Goal: Register for event/course: Sign up to attend an event or enroll in a course

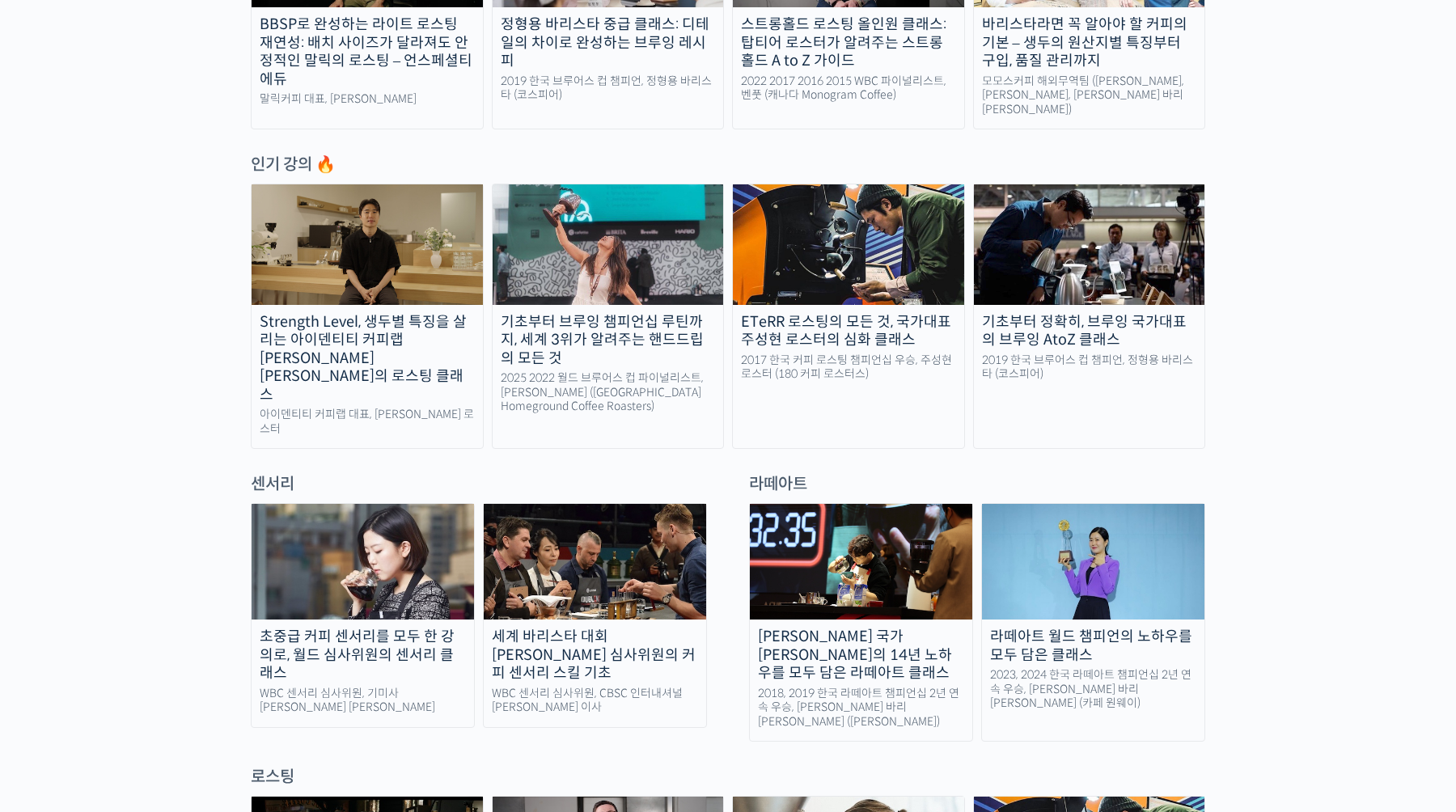
scroll to position [717, 0]
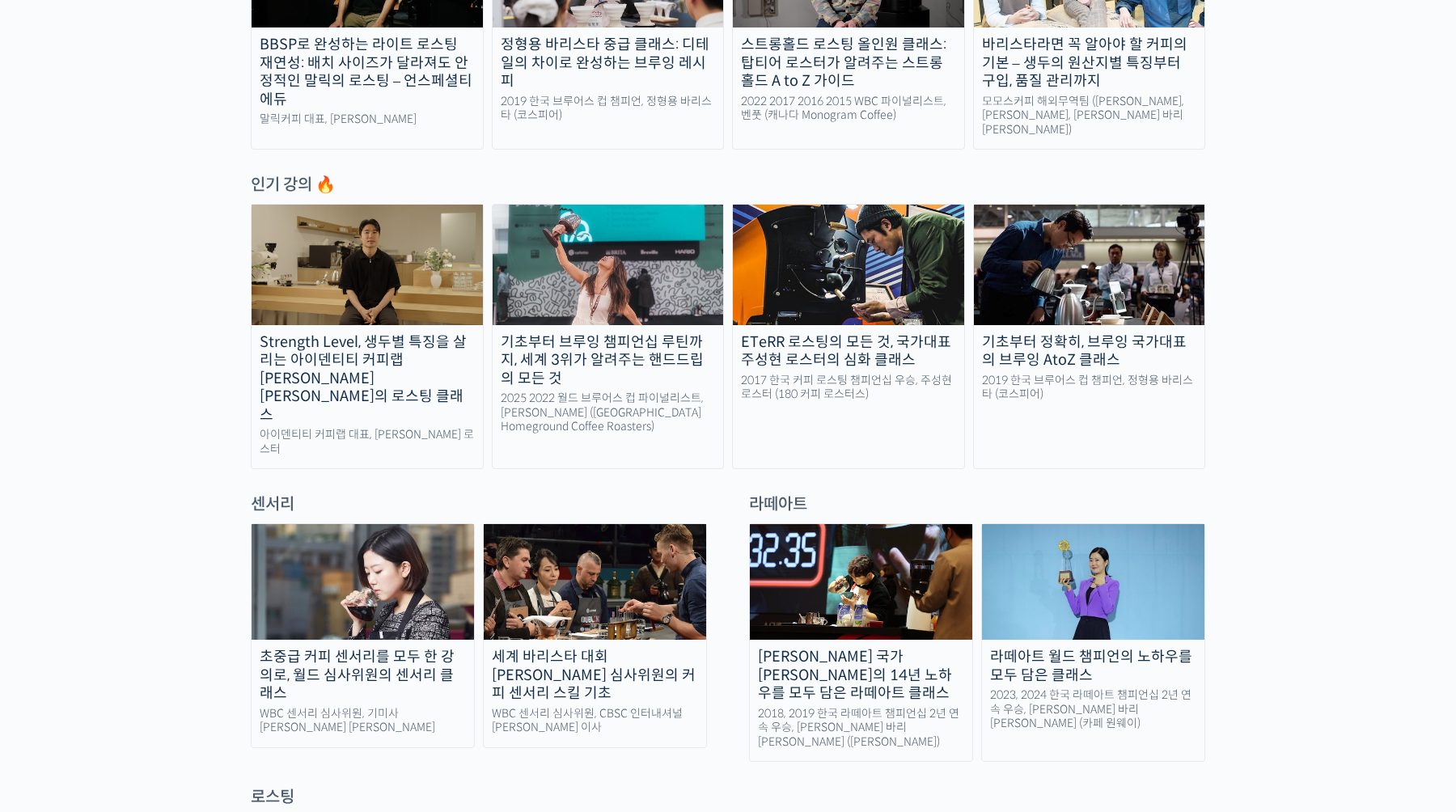
click at [699, 310] on img at bounding box center [607, 264] width 231 height 119
click at [641, 242] on img at bounding box center [607, 264] width 231 height 119
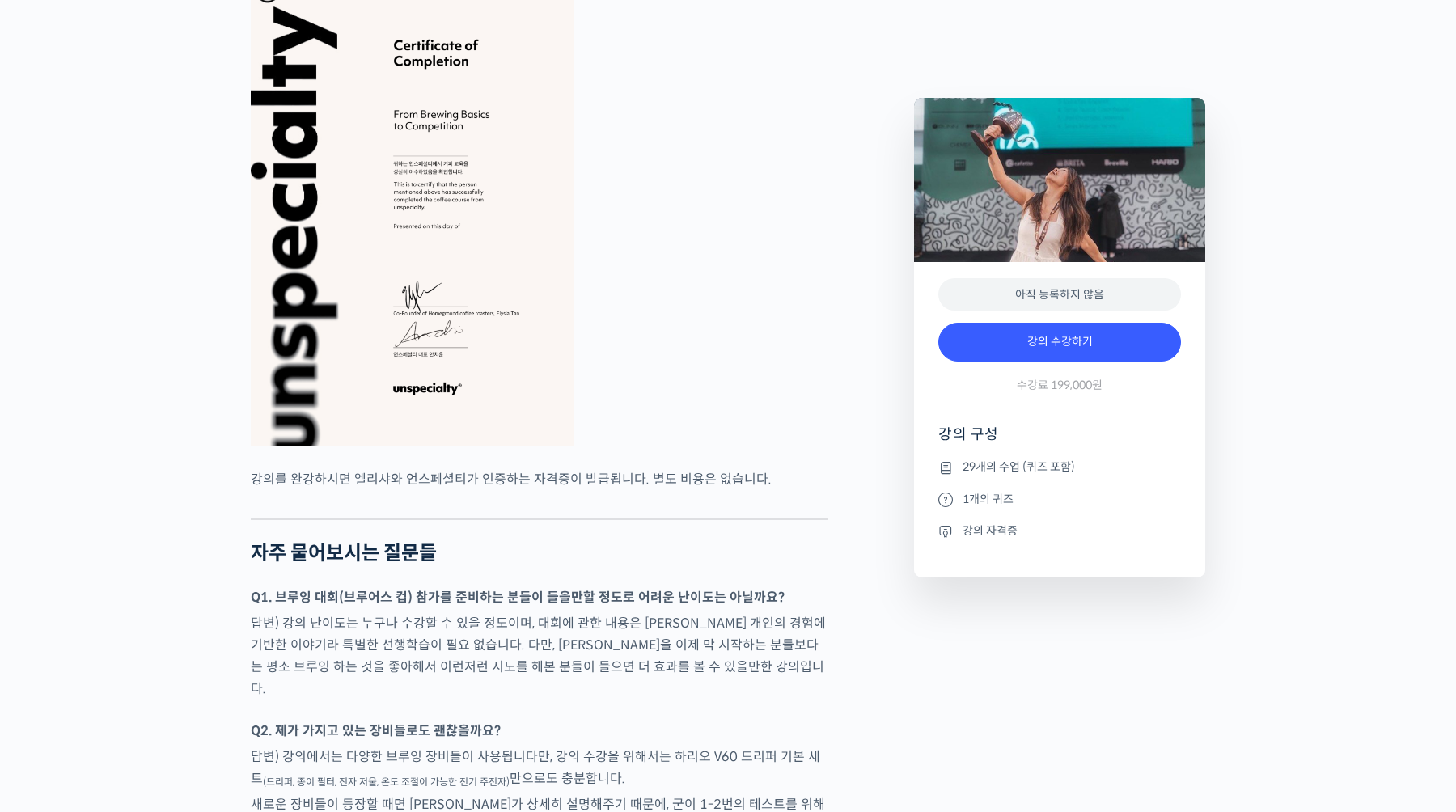
scroll to position [5333, 0]
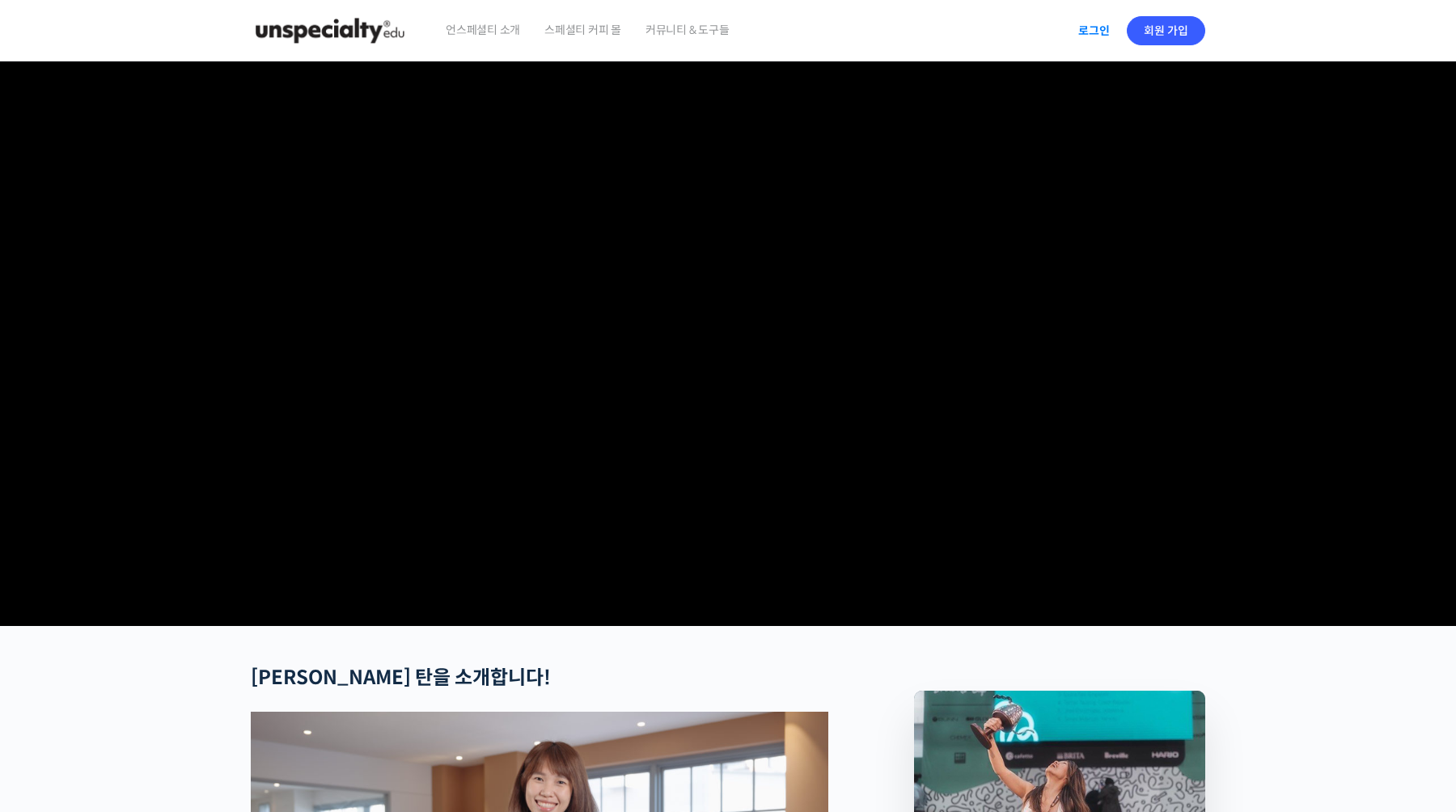
click at [1086, 17] on link "로그인" at bounding box center [1094, 31] width 51 height 38
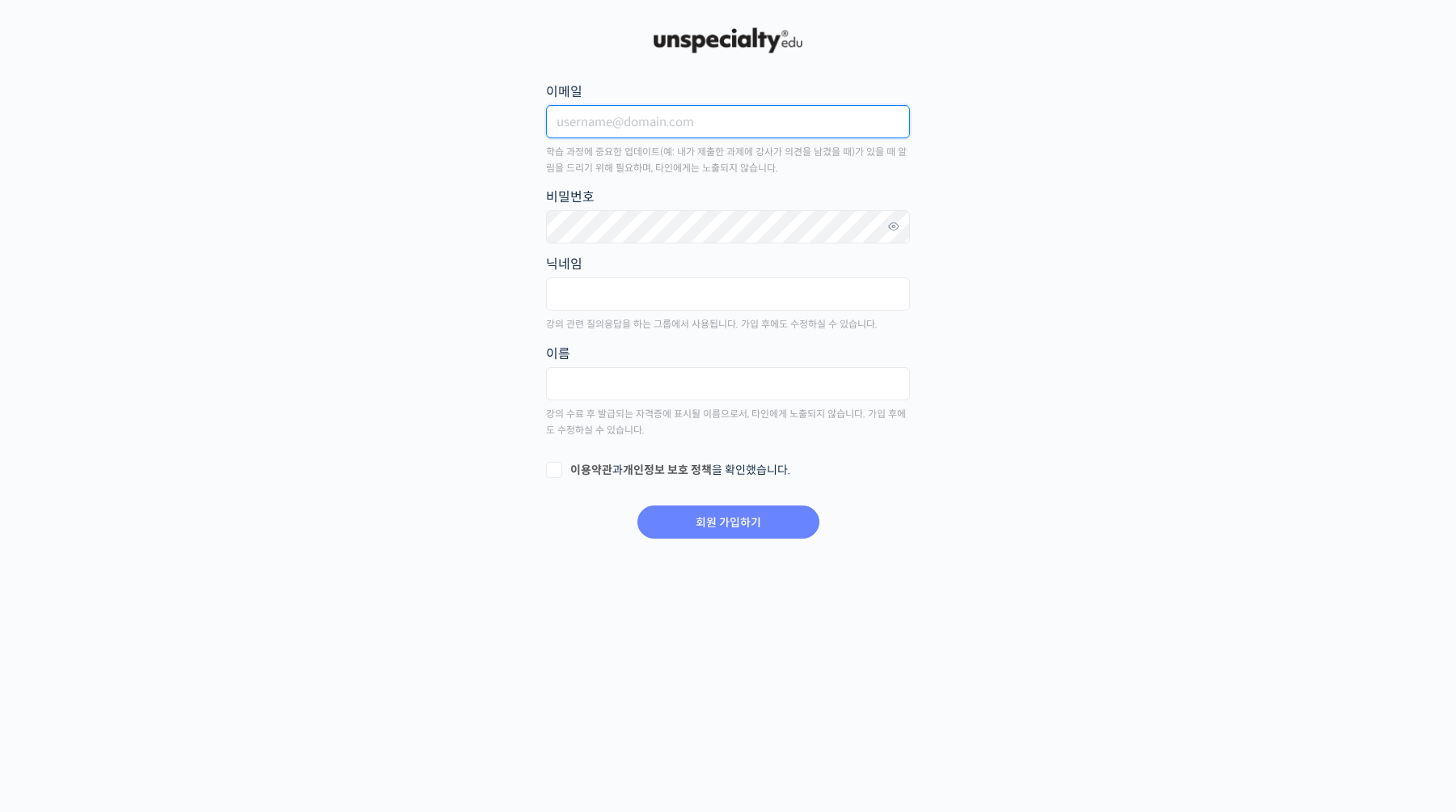
click at [658, 127] on input "이메일" at bounding box center [728, 121] width 364 height 33
type input "kph0101@naver.com"
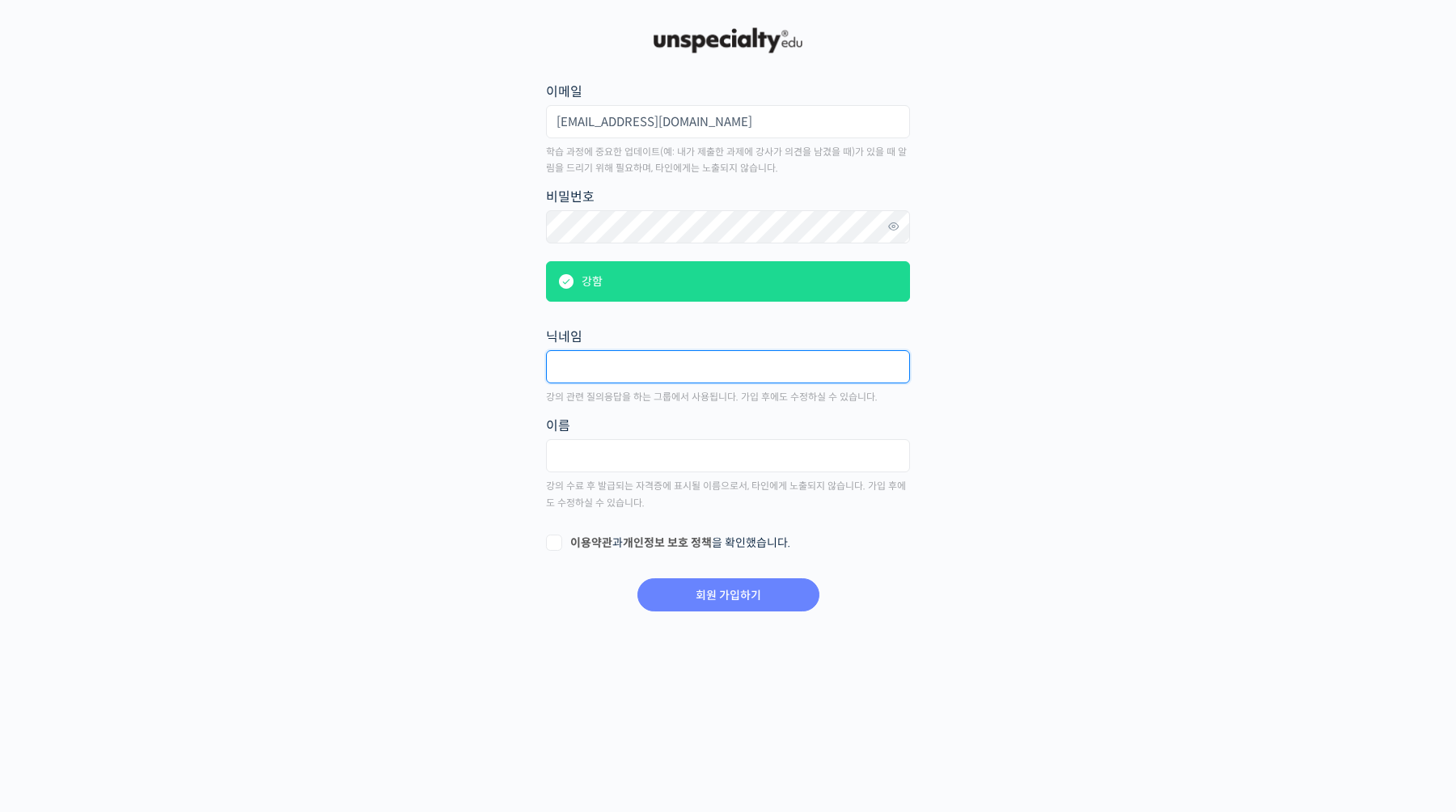
click at [610, 370] on input "text" at bounding box center [728, 367] width 364 height 33
type input "pirpir"
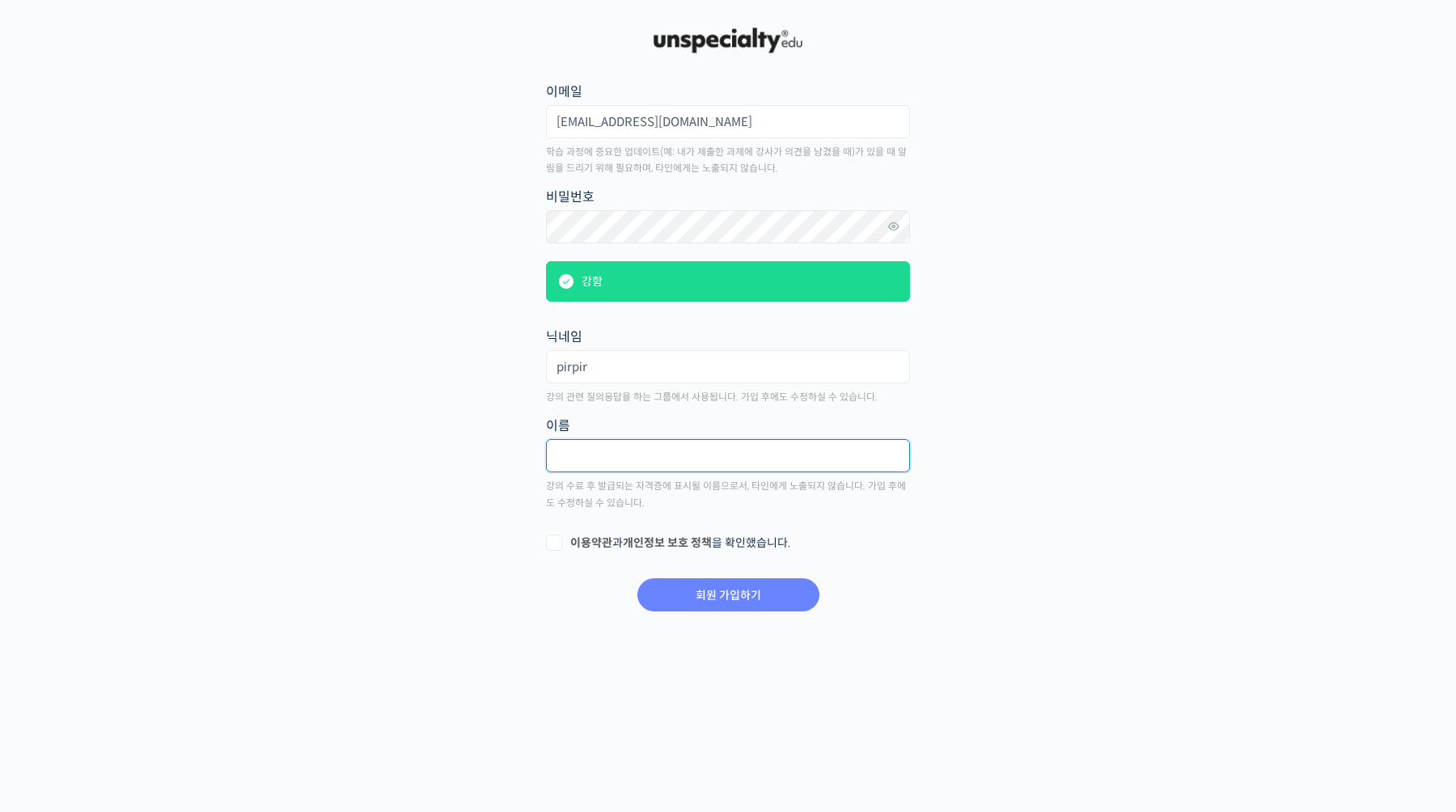
click at [624, 457] on input "text" at bounding box center [728, 455] width 364 height 33
type input "김필호"
click at [586, 542] on link "이용약관" at bounding box center [590, 542] width 42 height 14
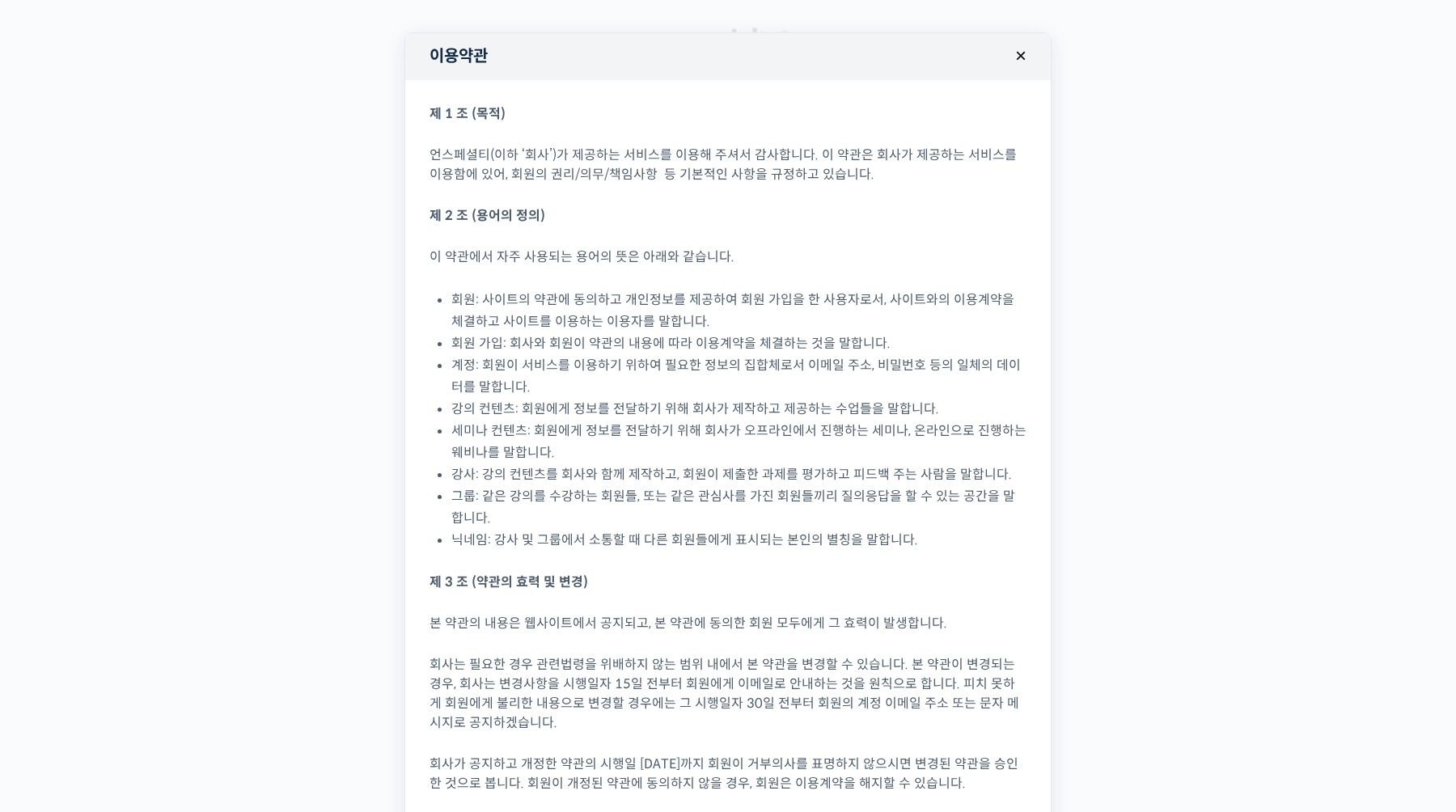
click at [1013, 60] on button "×" at bounding box center [1021, 56] width 36 height 36
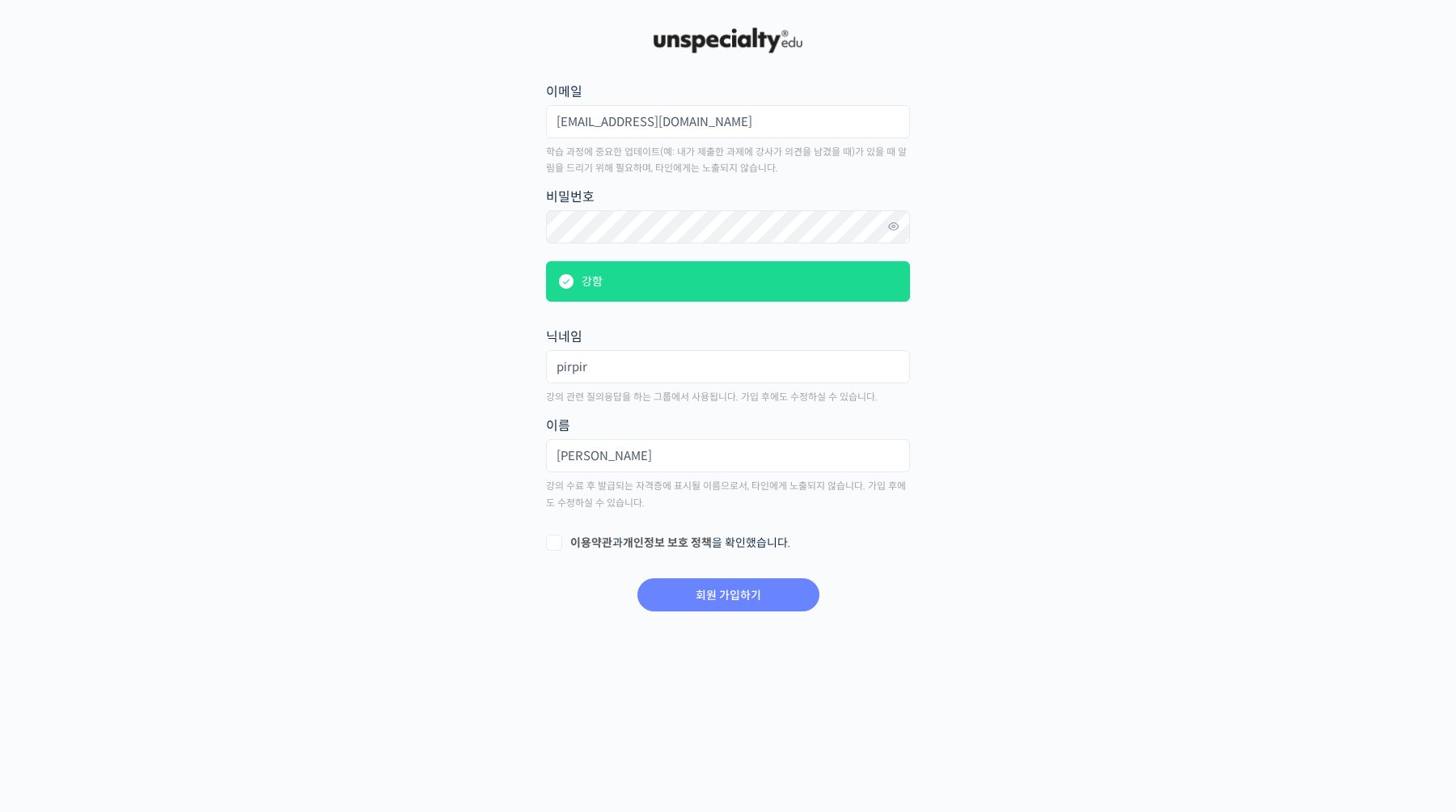
click at [561, 537] on label "이용약관 과 개인정보 보호 정책 을 확인했습니다." at bounding box center [728, 543] width 364 height 16
click at [556, 537] on input "이용약관 과 개인정보 보호 정책 을 확인했습니다." at bounding box center [551, 541] width 10 height 10
checkbox input "true"
click at [679, 594] on input "회원 가입하기" at bounding box center [728, 594] width 182 height 33
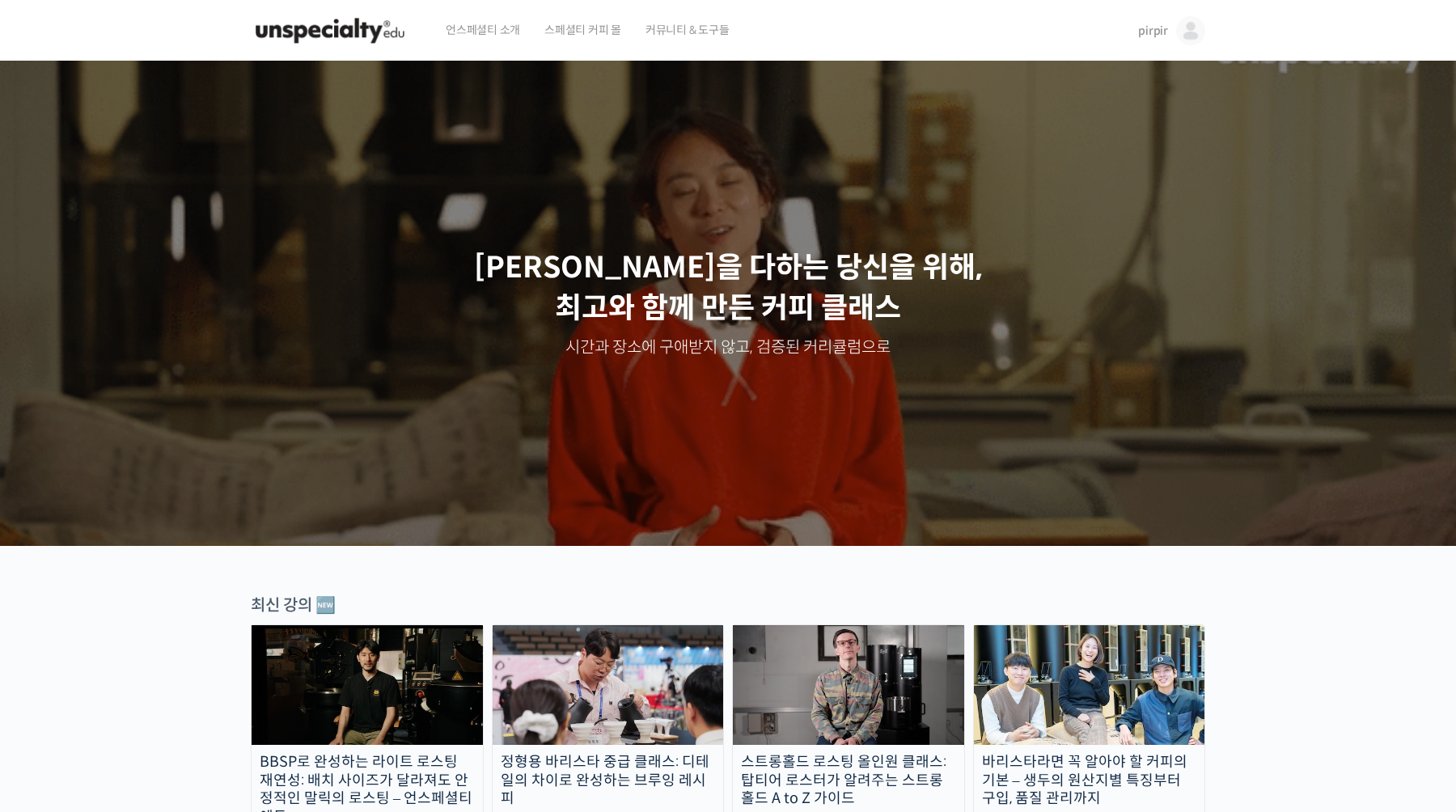
click at [703, 33] on span "커뮤니티 & 도구들" at bounding box center [687, 30] width 84 height 61
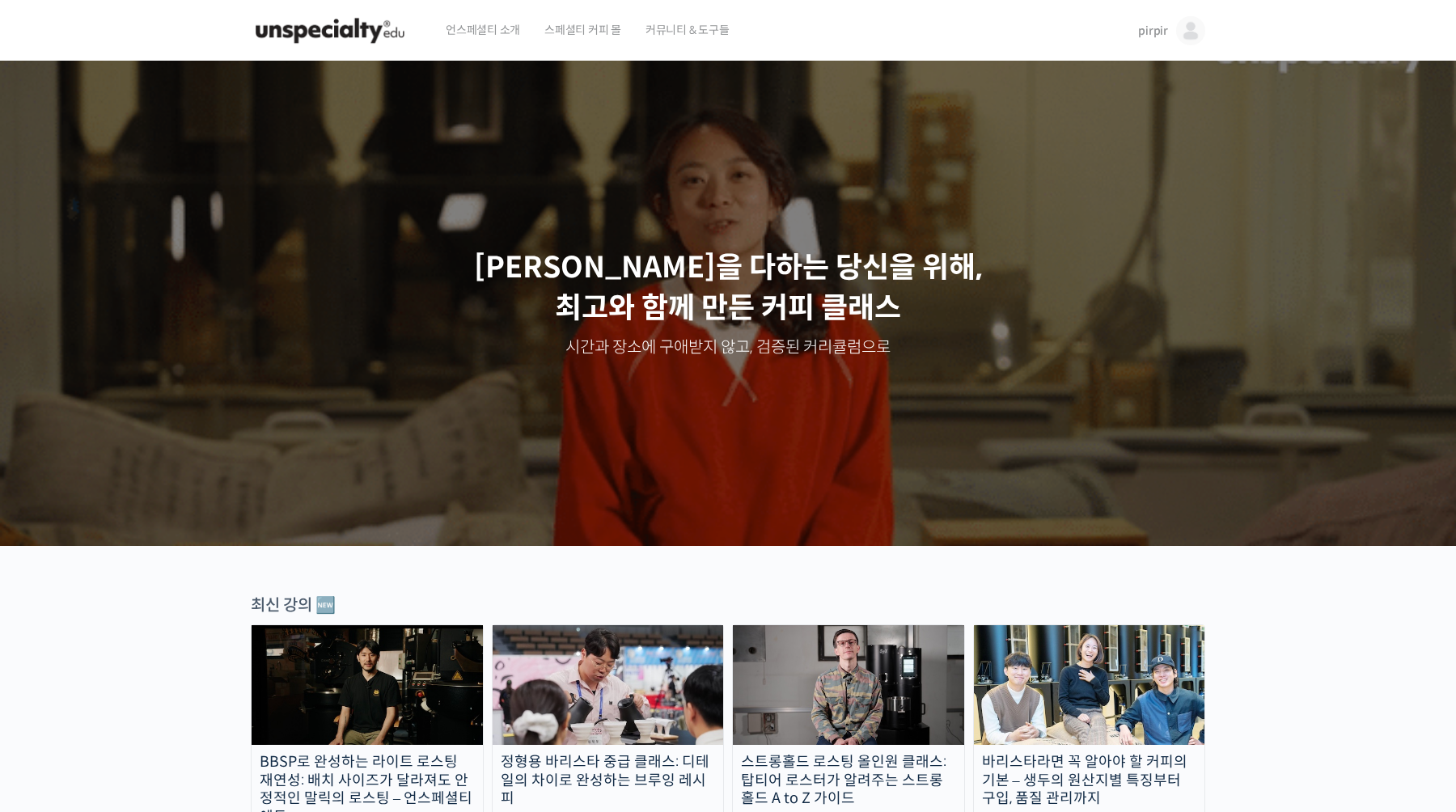
click at [394, 32] on img at bounding box center [330, 31] width 159 height 49
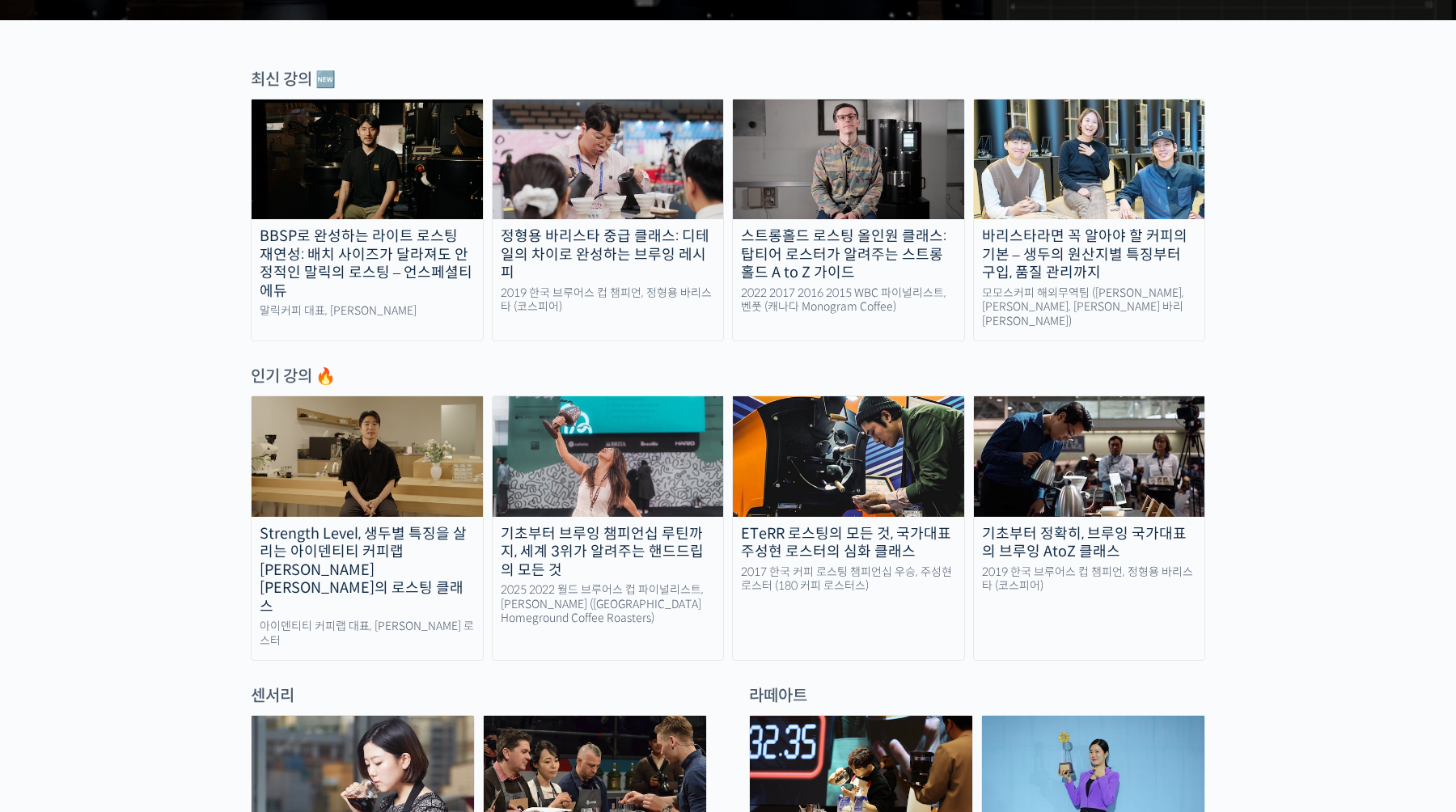
scroll to position [445, 0]
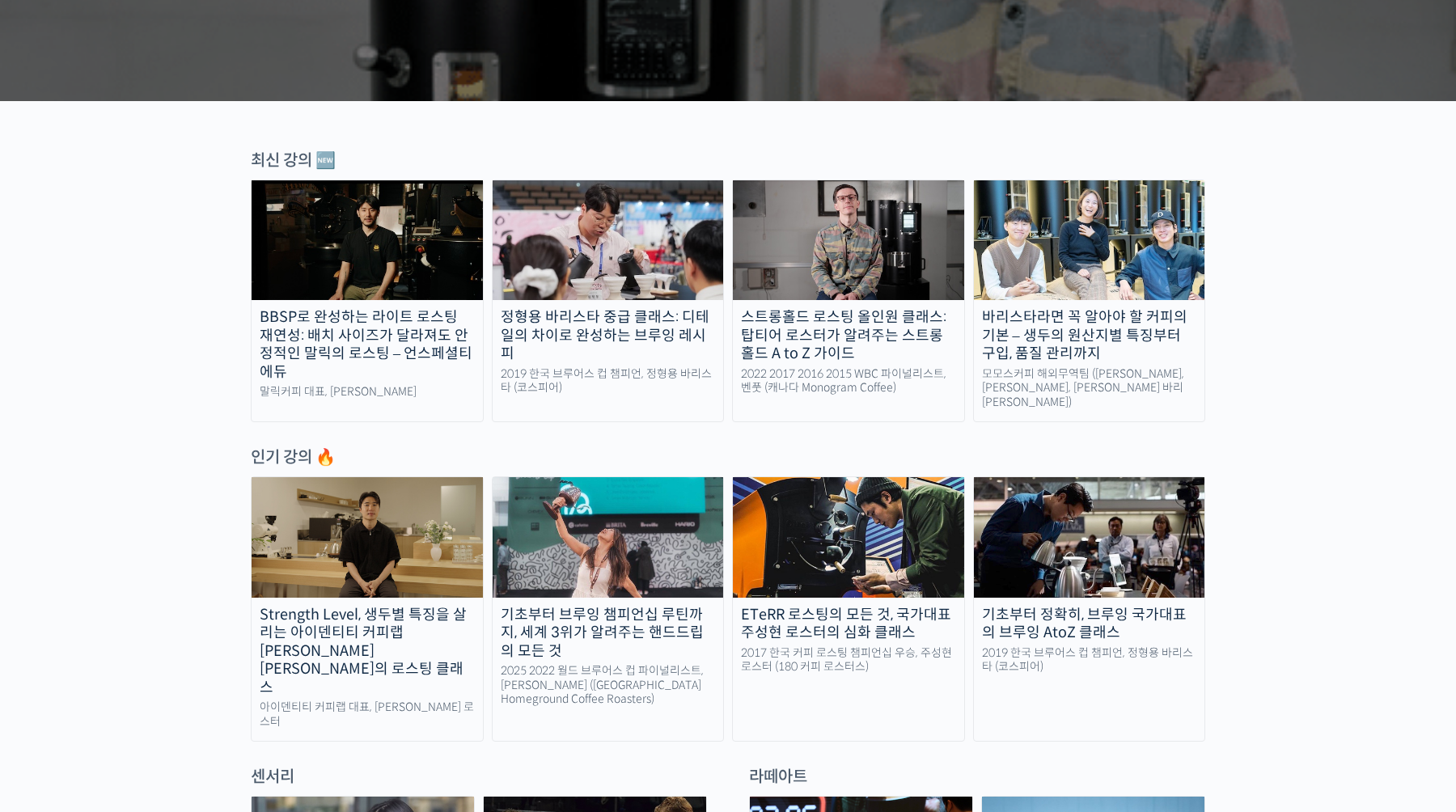
click at [625, 342] on div "정형용 바리스타 중급 클래스: 디테일의 차이로 완성하는 브루잉 레시피" at bounding box center [607, 335] width 231 height 55
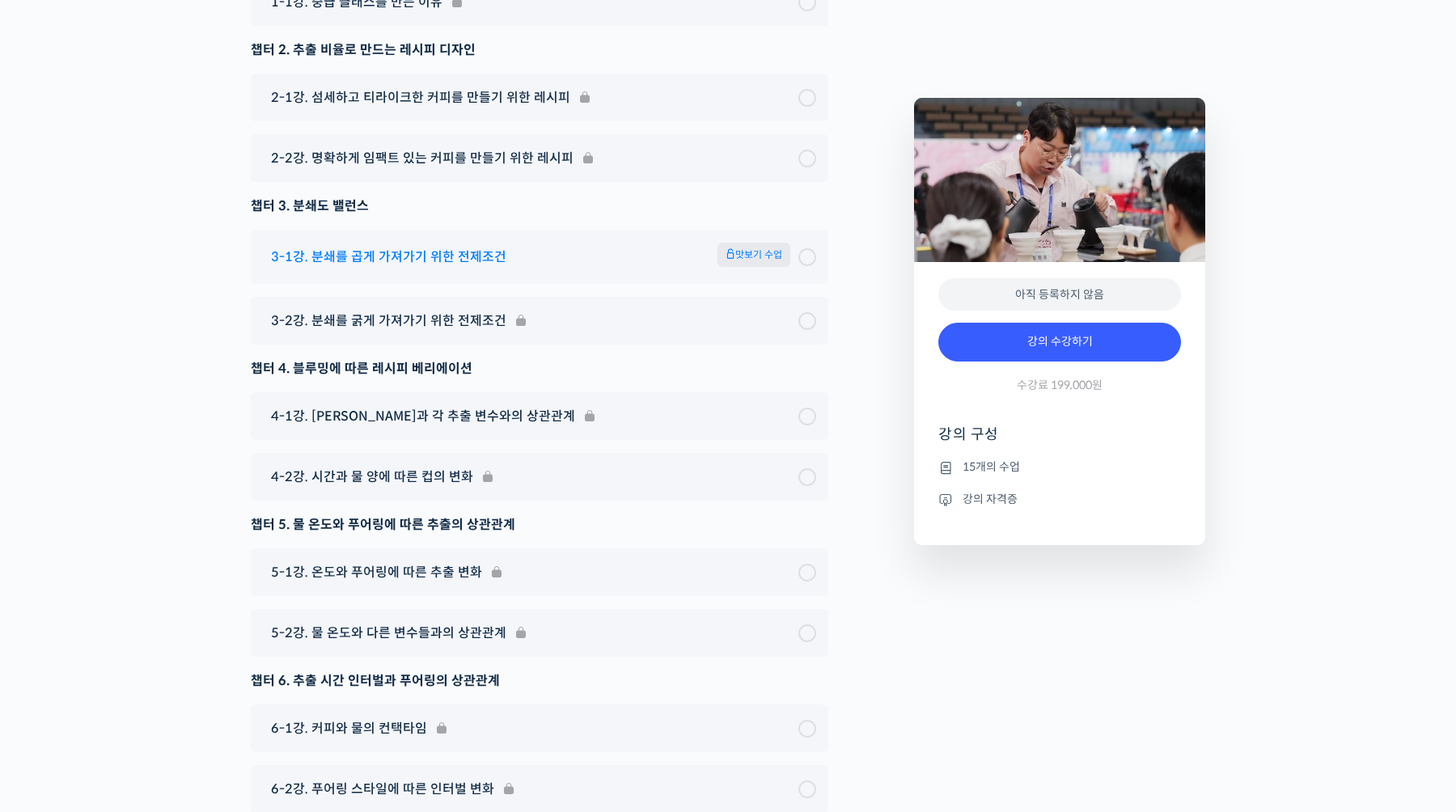
scroll to position [4823, 0]
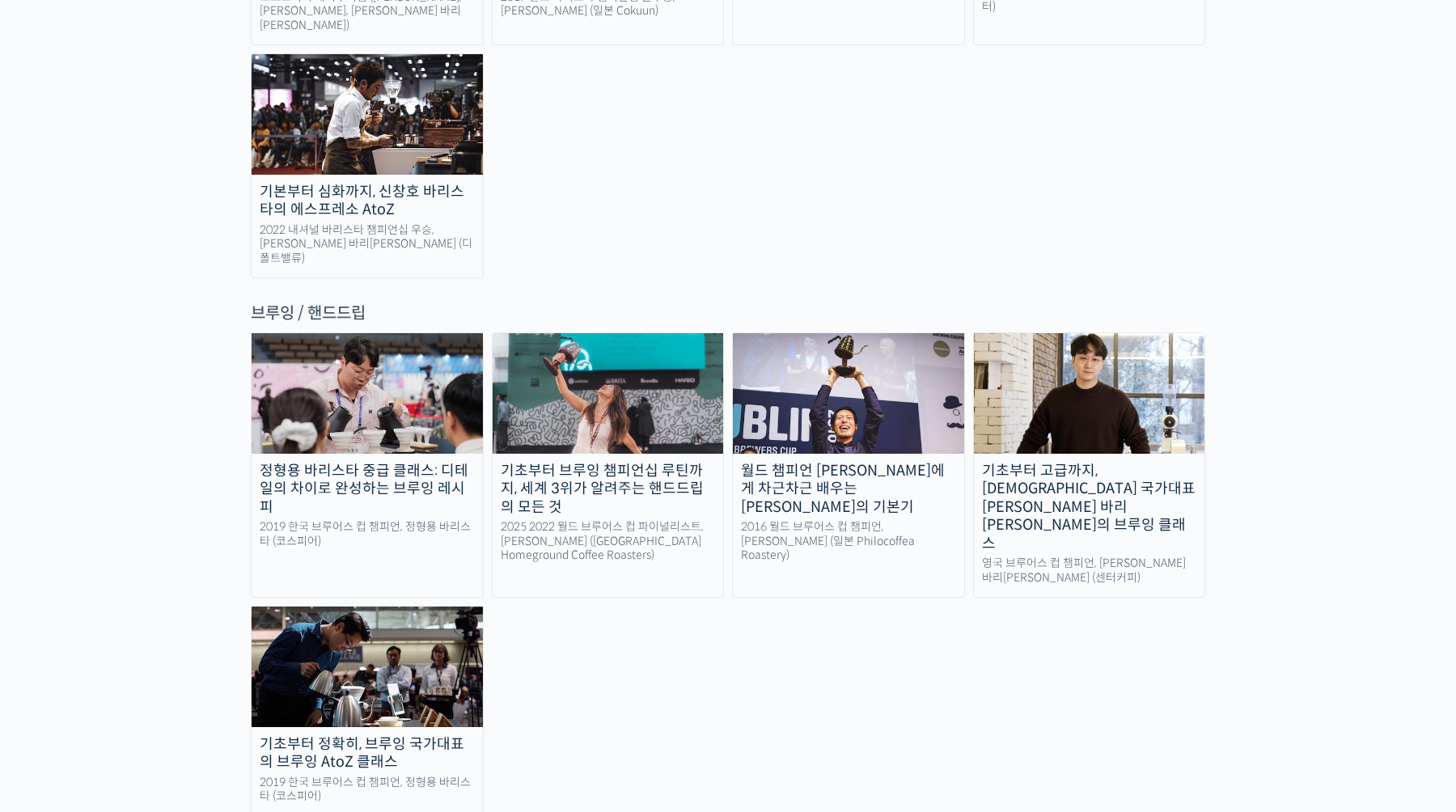
scroll to position [2484, 0]
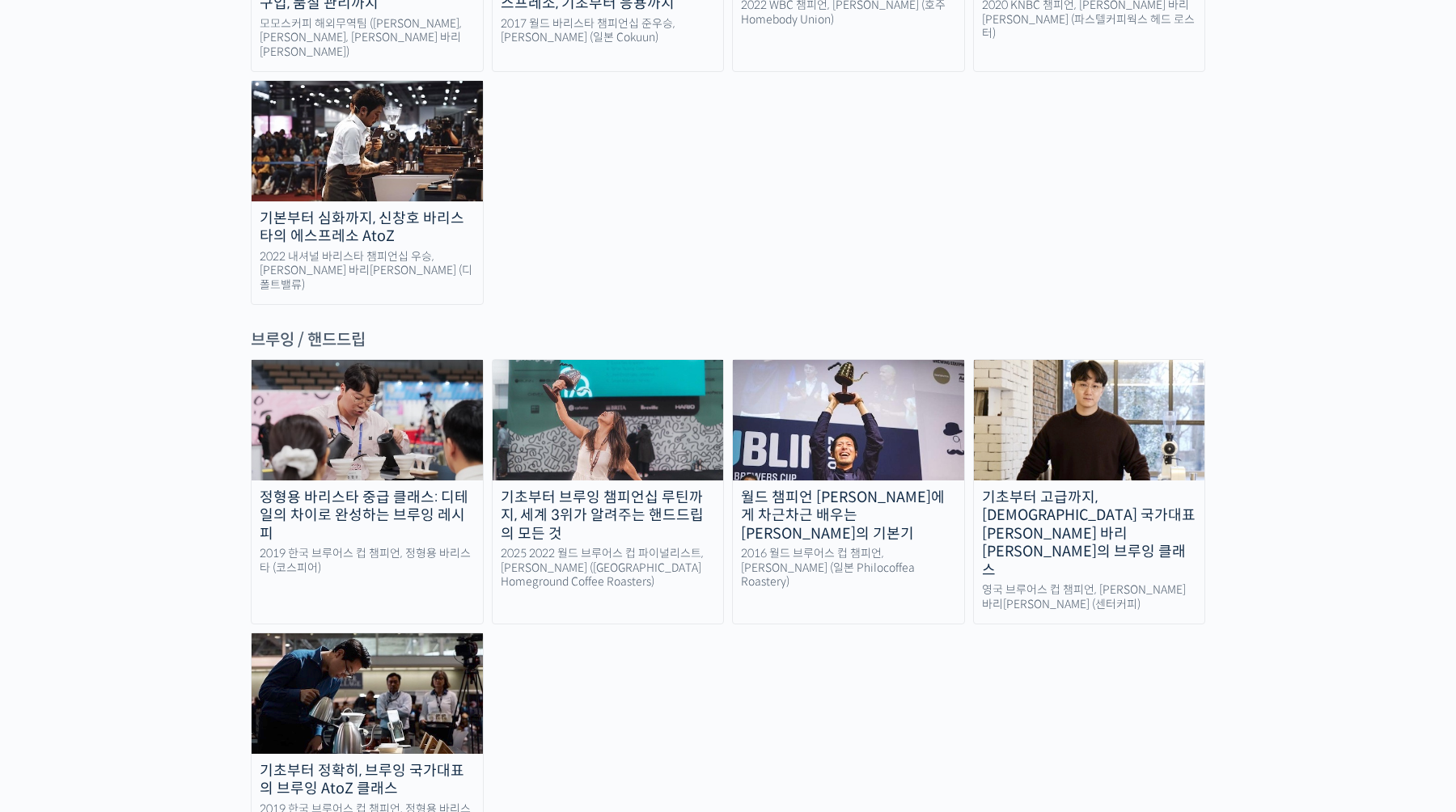
click at [1127, 414] on link "기초부터 고급까지, [DEMOGRAPHIC_DATA] 국가대표 [PERSON_NAME] 바리[PERSON_NAME]의 브루잉 클래스 영국 브루…" at bounding box center [1089, 491] width 233 height 265
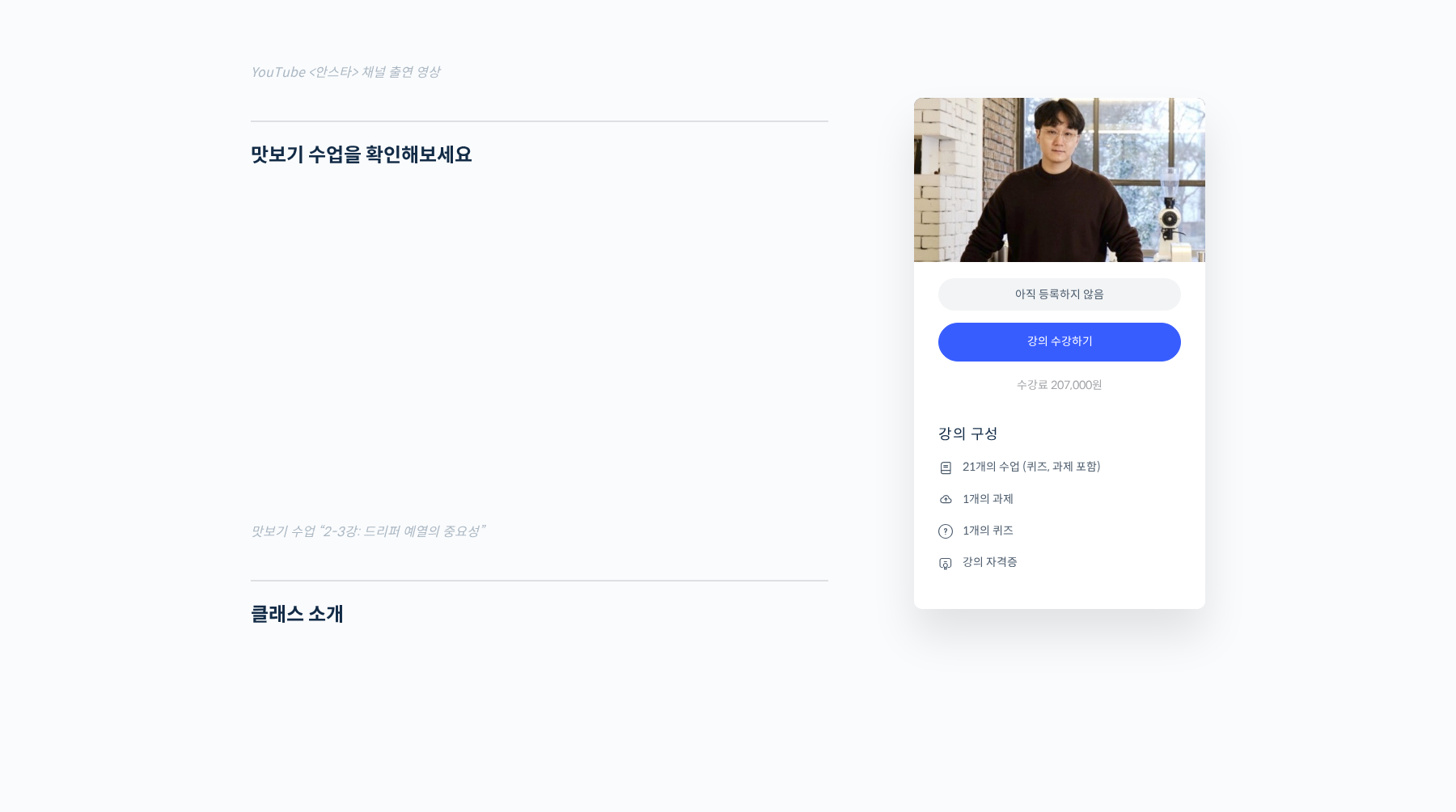
scroll to position [1496, 0]
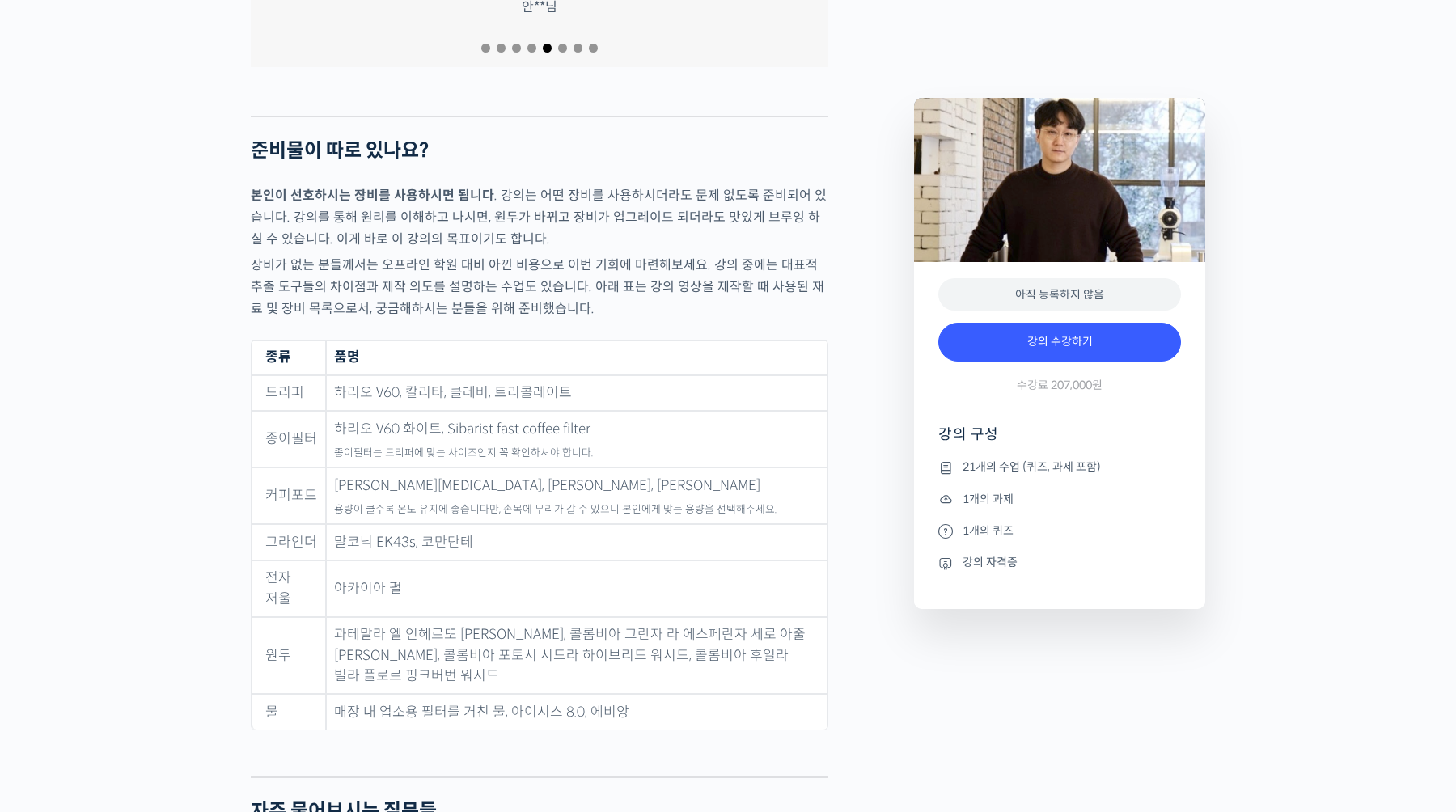
scroll to position [6331, 0]
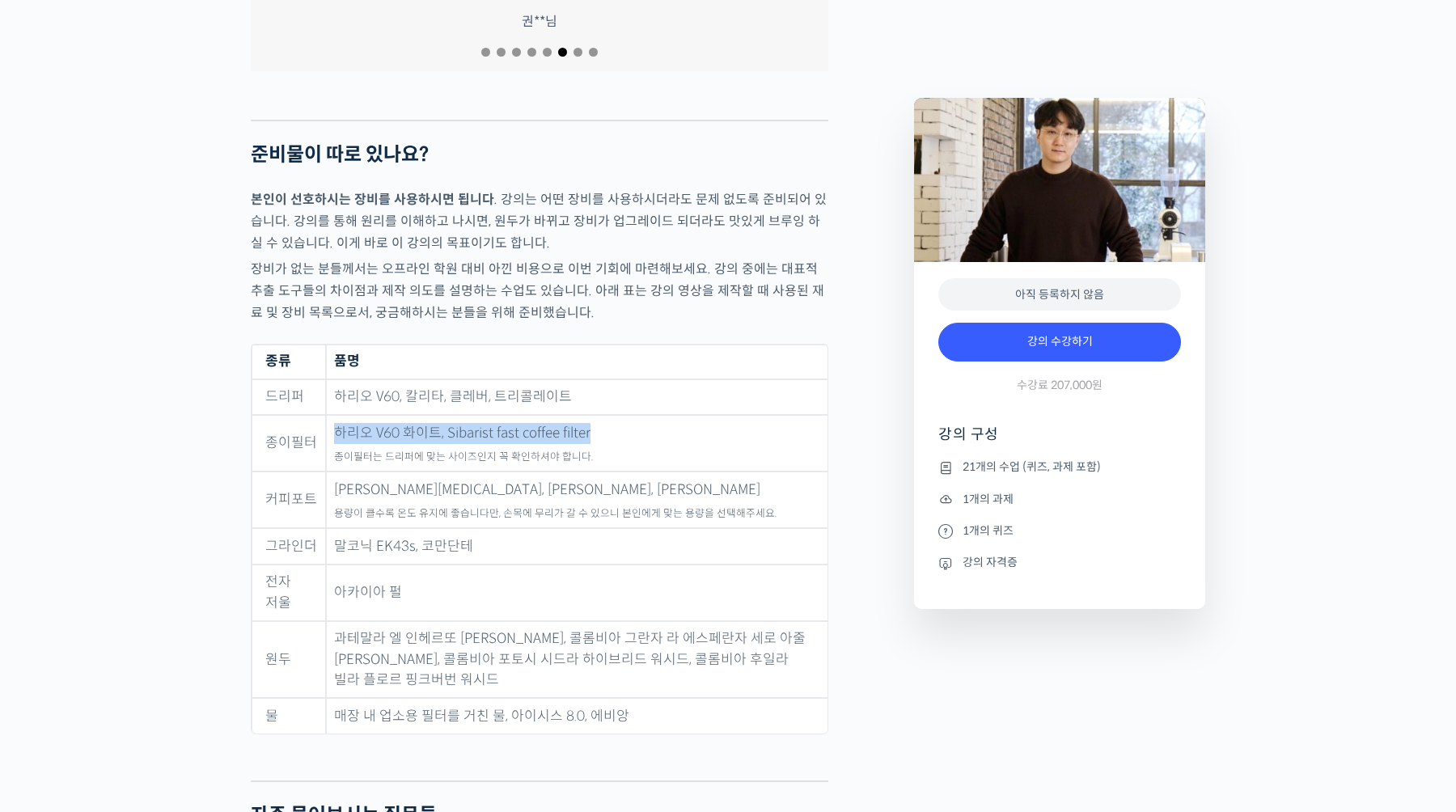
drag, startPoint x: 334, startPoint y: 383, endPoint x: 618, endPoint y: 385, distance: 284.0
click at [618, 415] on td "하리오 V60 화이트, Sibarist fast coffee filter 종이필터는 드리퍼에 맞는 사이즈인지 꼭 확인하셔야 합니다." at bounding box center [577, 443] width 502 height 56
click at [647, 415] on td "하리오 V60 화이트, Sibarist fast coffee filter 종이필터는 드리퍼에 맞는 사이즈인지 꼭 확인하셔야 합니다." at bounding box center [577, 443] width 502 height 56
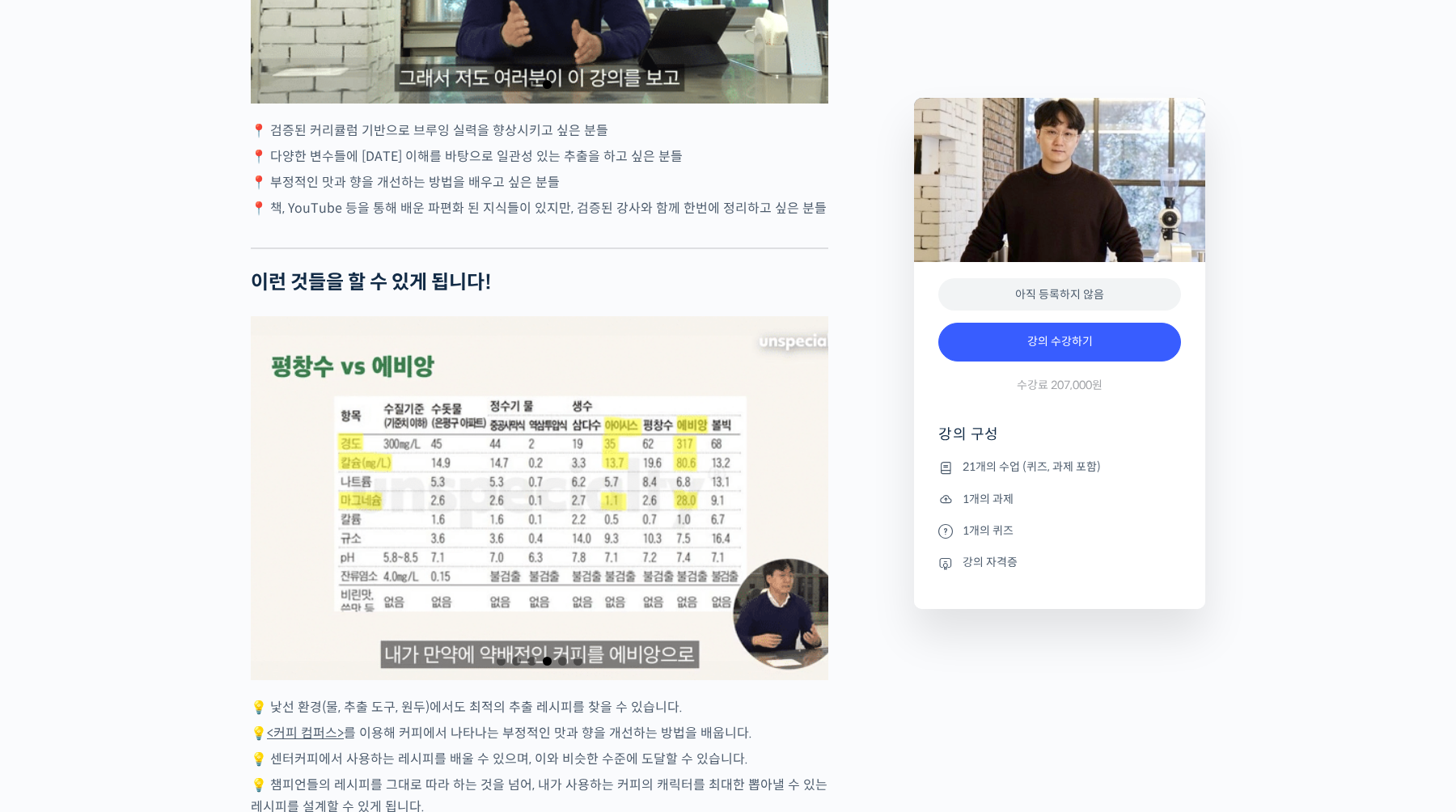
scroll to position [2604, 0]
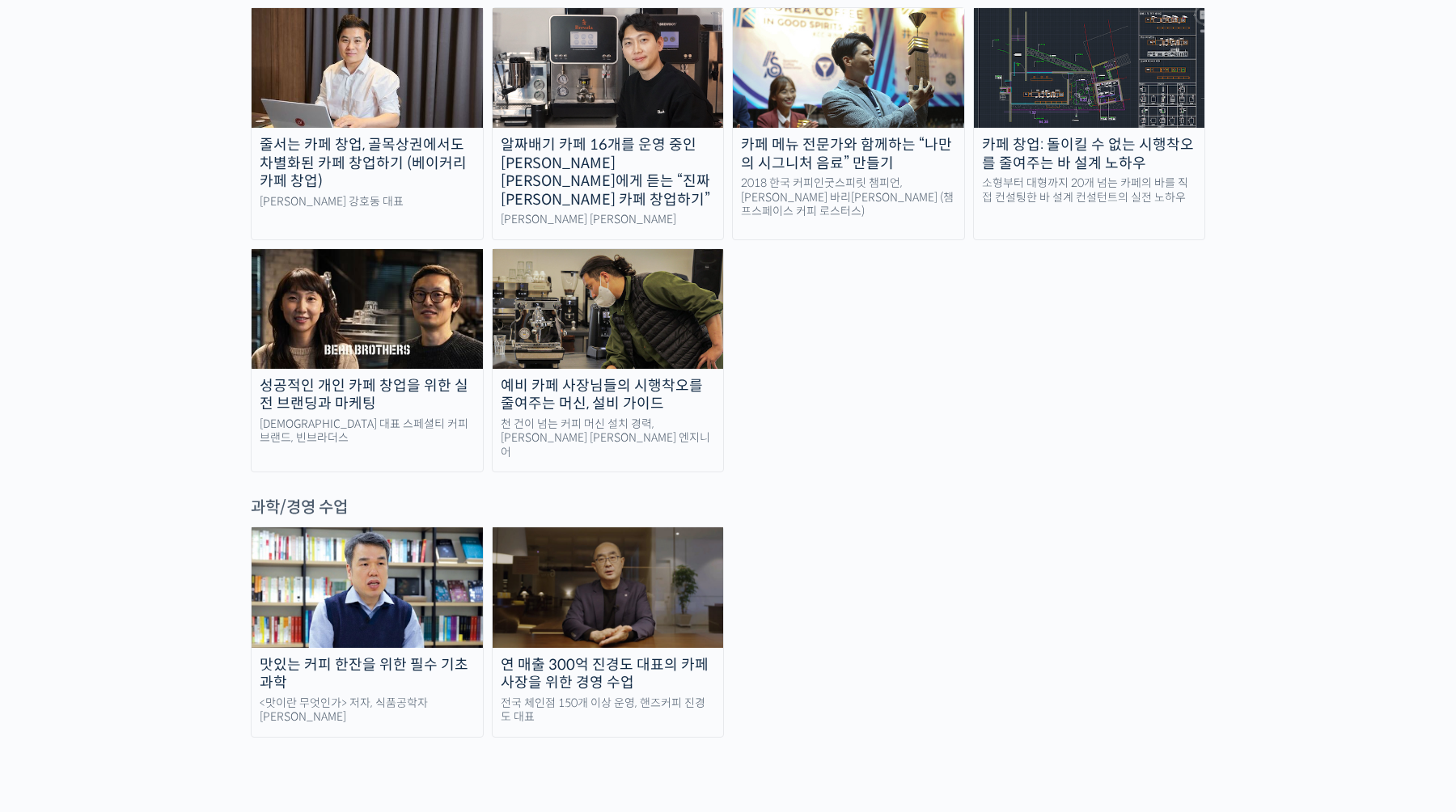
scroll to position [3344, 0]
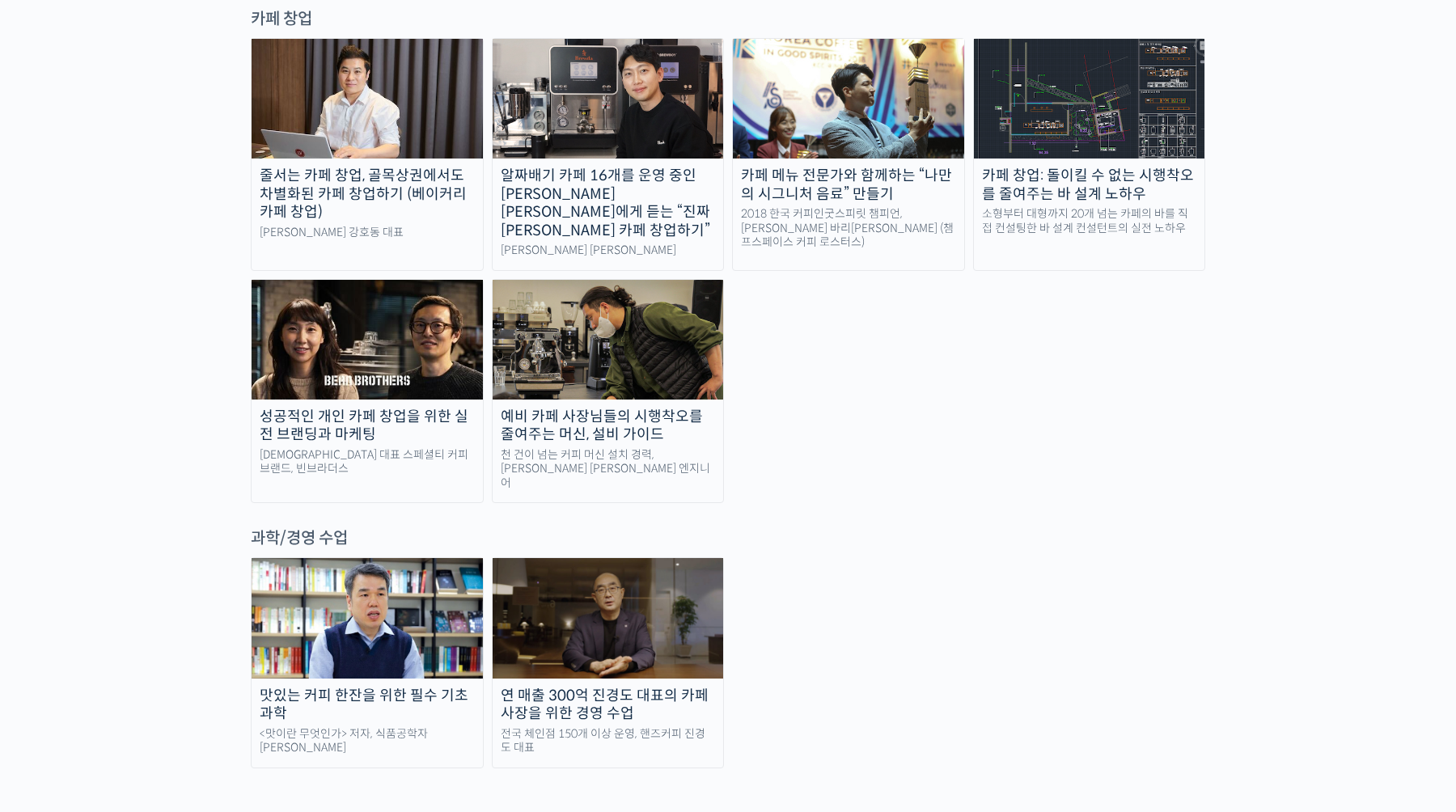
click at [438, 558] on img at bounding box center [367, 618] width 231 height 119
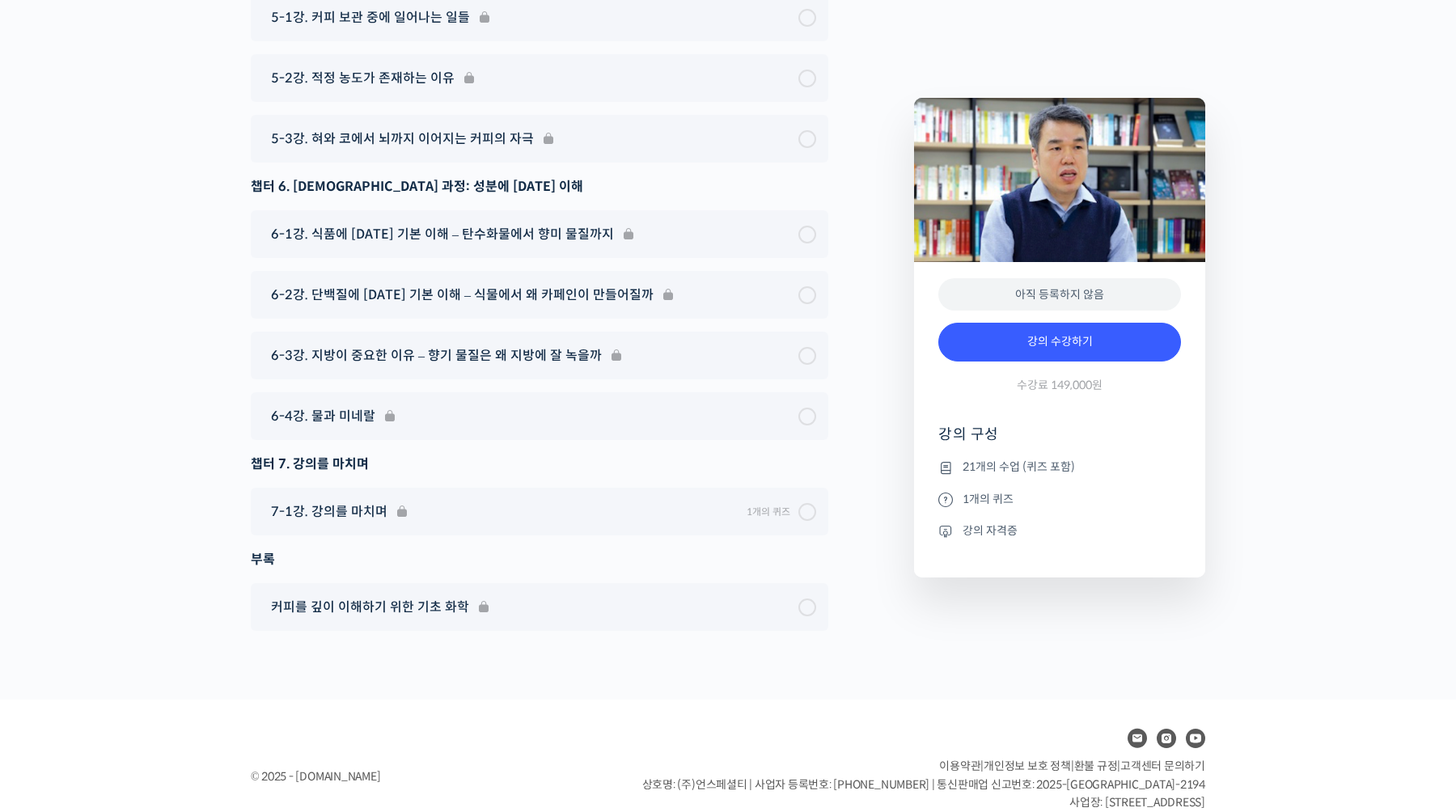
scroll to position [8084, 0]
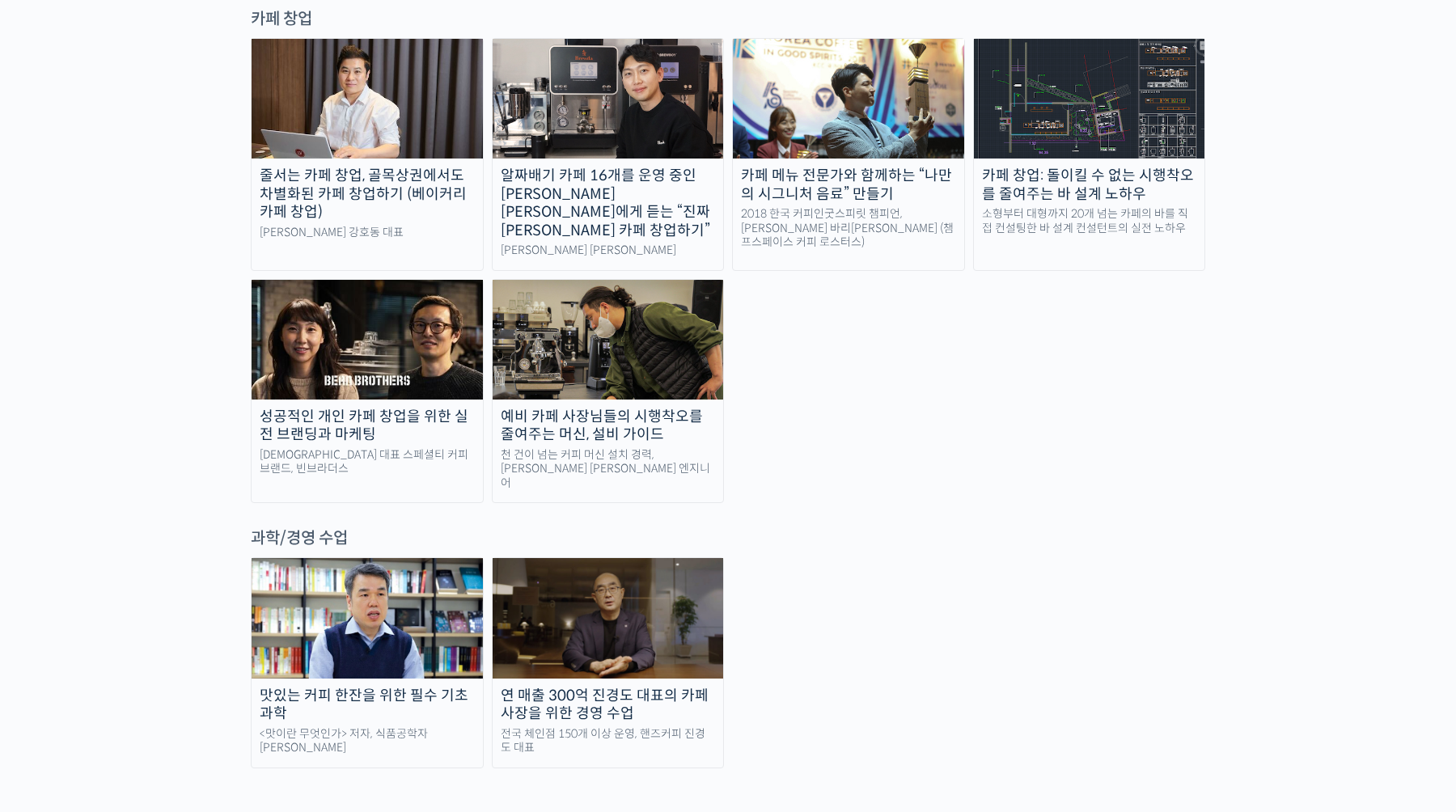
click at [700, 558] on img at bounding box center [607, 618] width 231 height 119
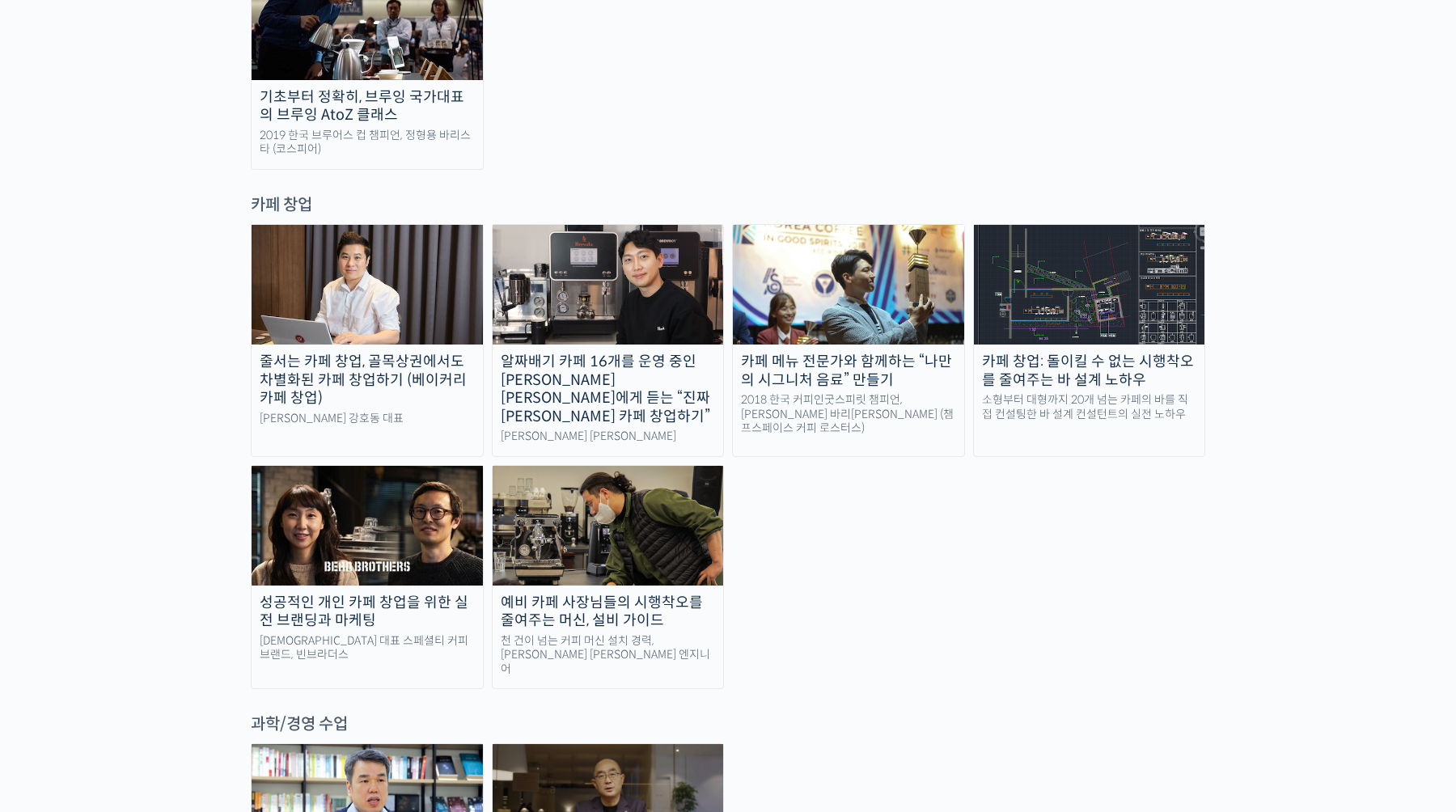
click at [637, 466] on img at bounding box center [607, 525] width 231 height 119
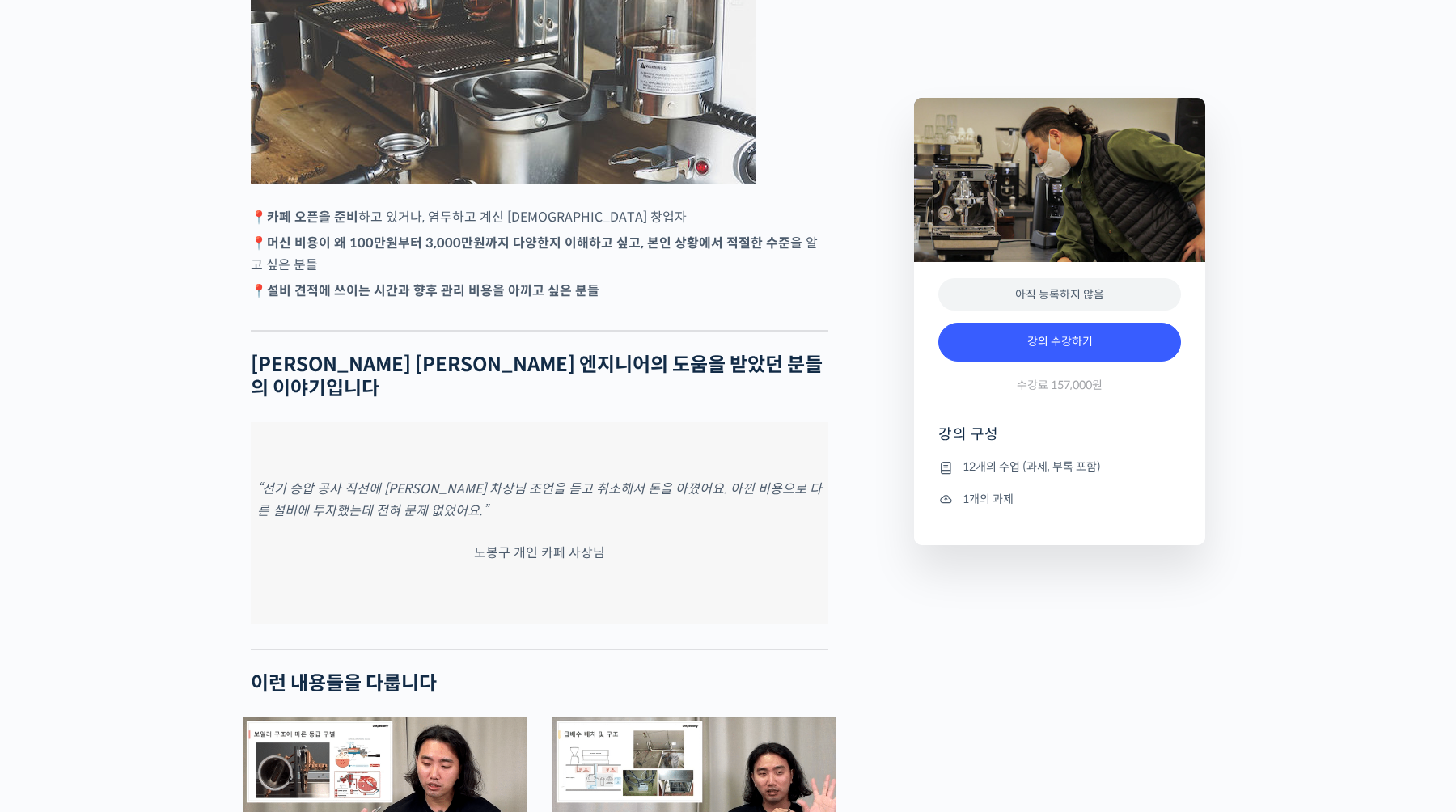
scroll to position [2233, 0]
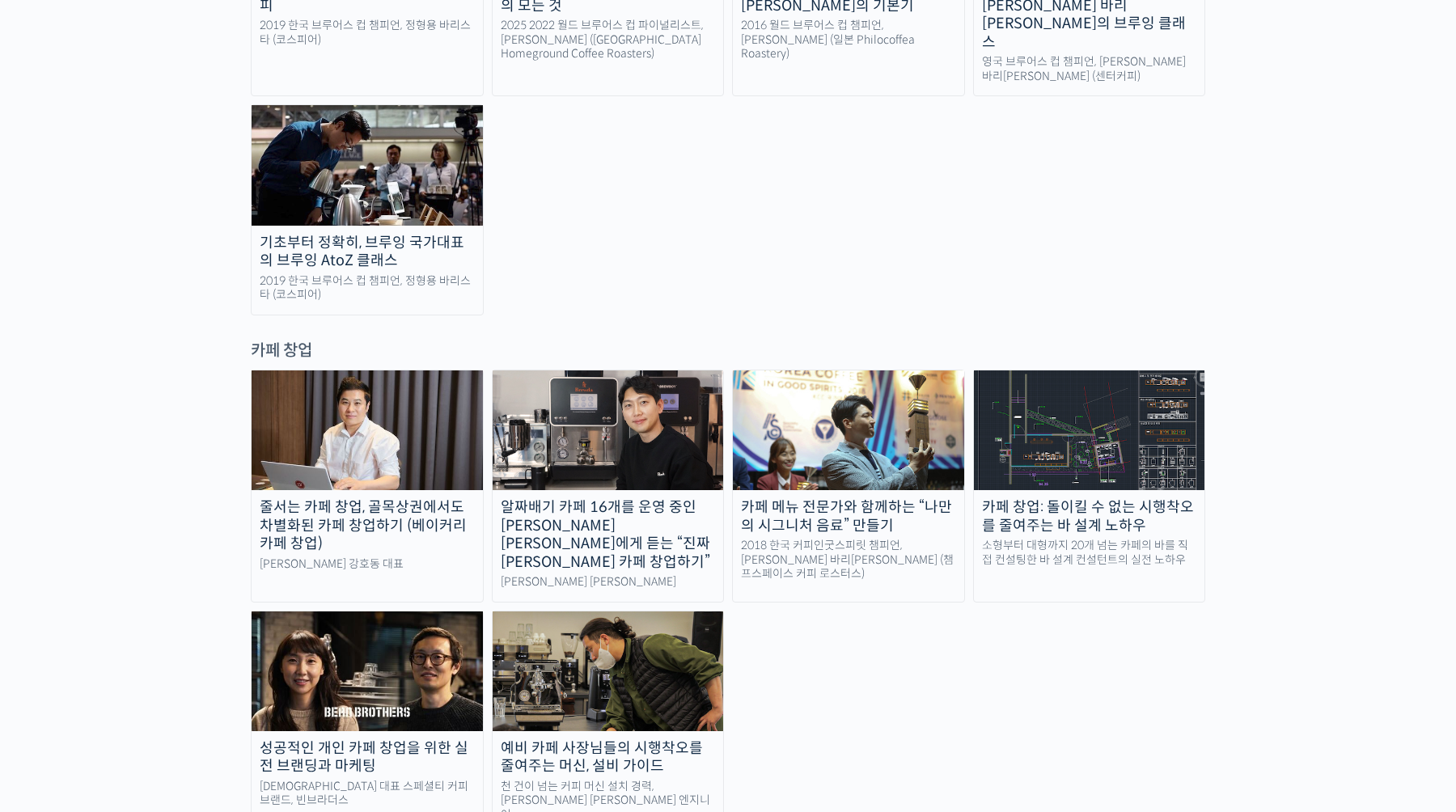
scroll to position [3009, 0]
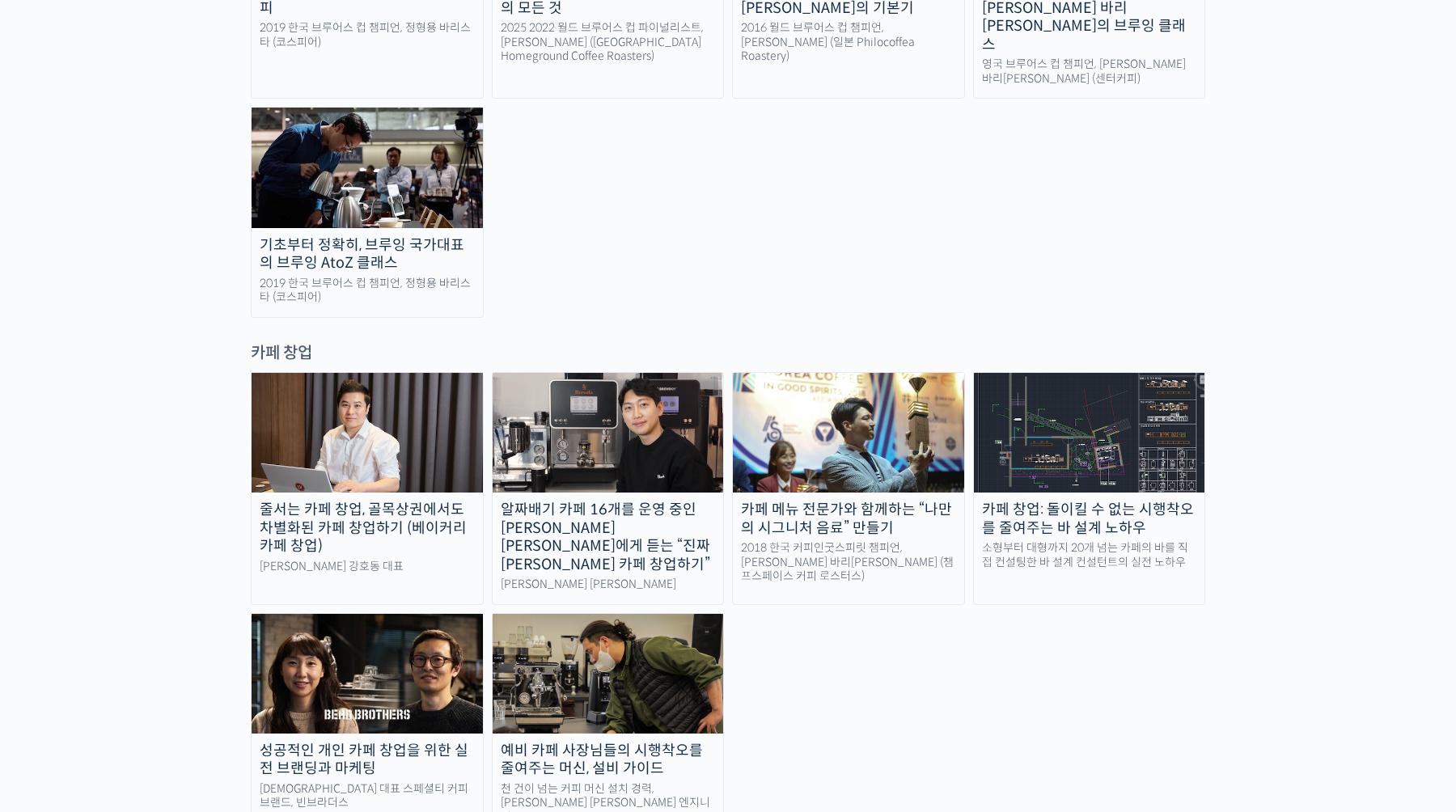
click at [415, 614] on img at bounding box center [367, 674] width 231 height 119
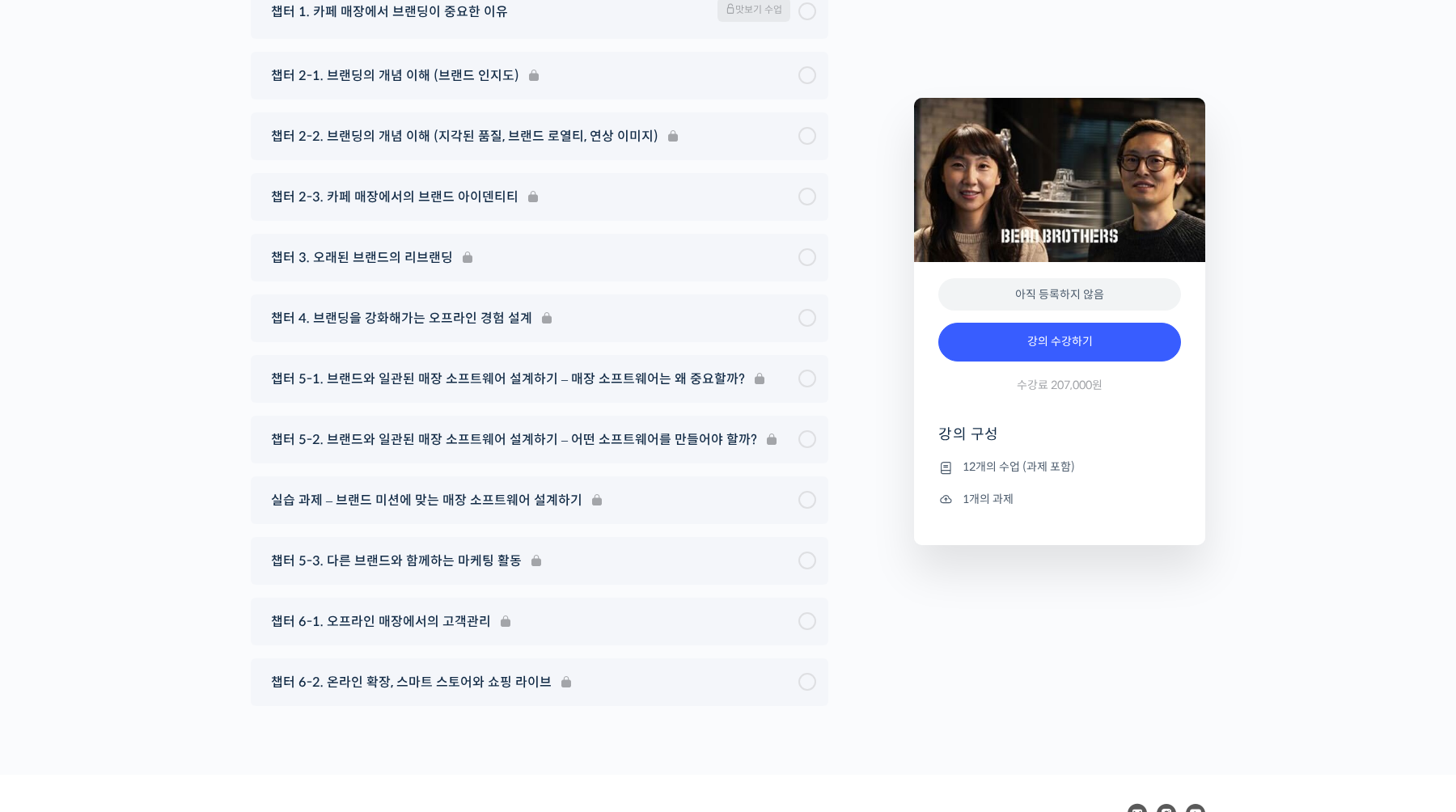
scroll to position [6734, 0]
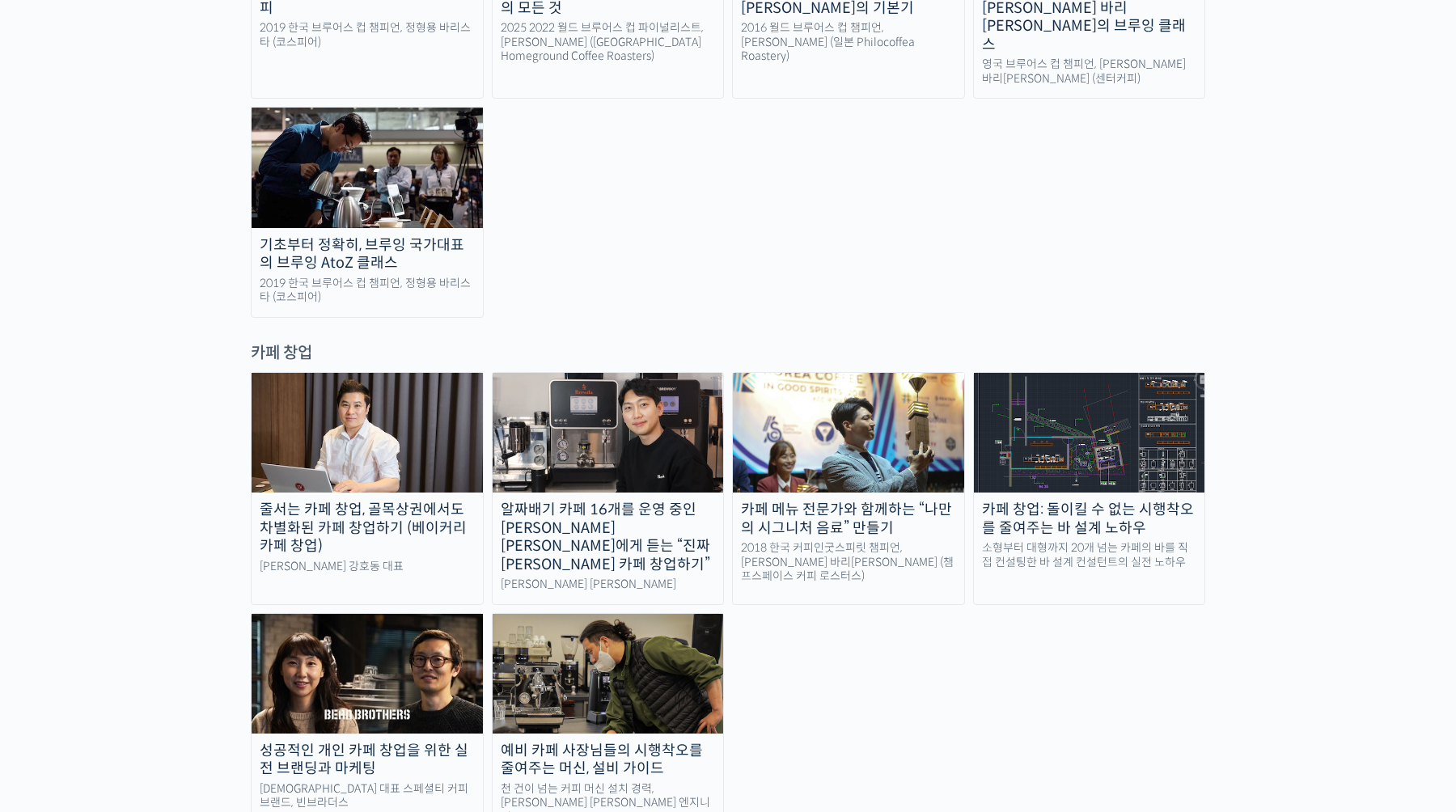
click at [913, 541] on div "2018 한국 커피인굿스피릿 챔피언, [PERSON_NAME] 바리[PERSON_NAME] (챔프스페이스 커피 로스터스)" at bounding box center [848, 562] width 231 height 43
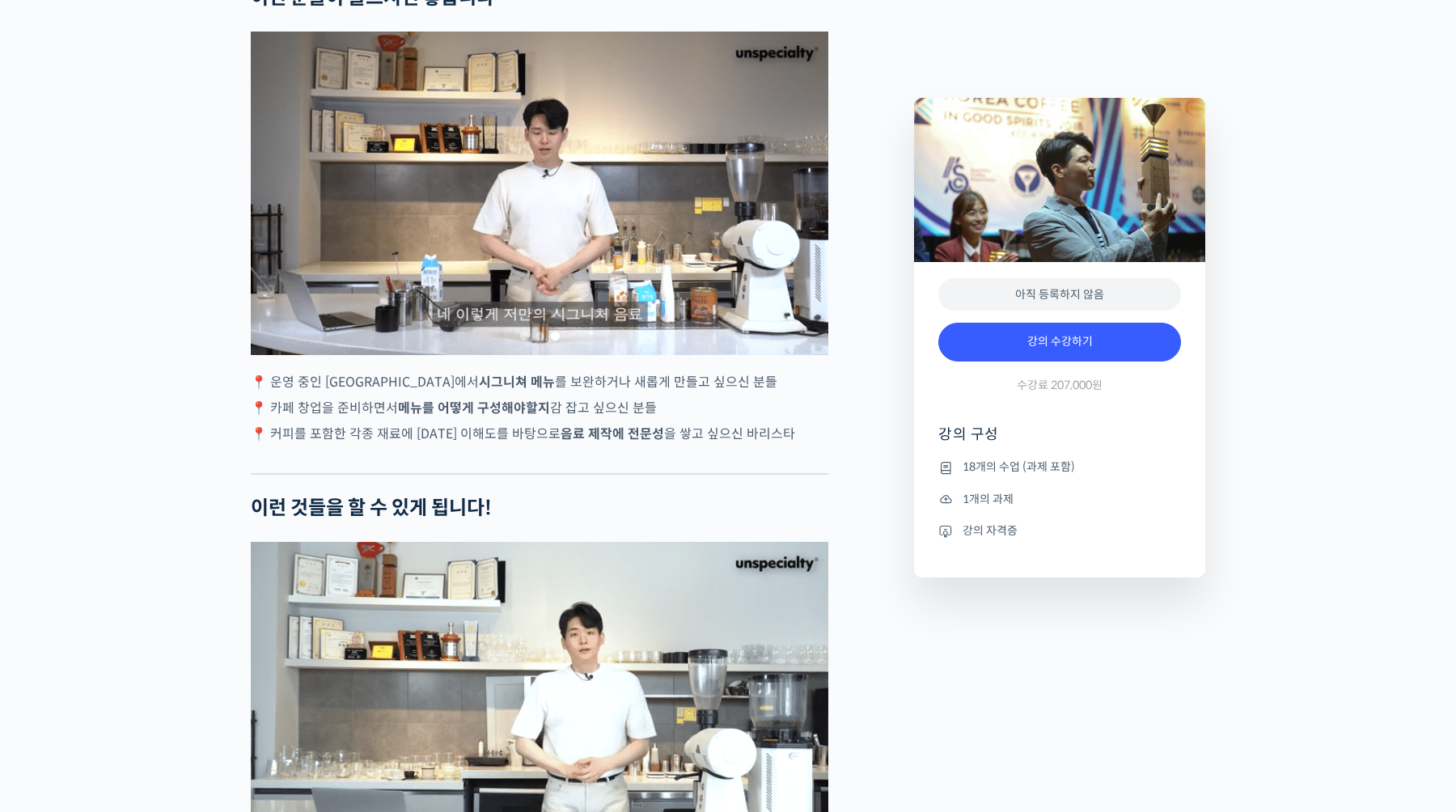
scroll to position [2906, 0]
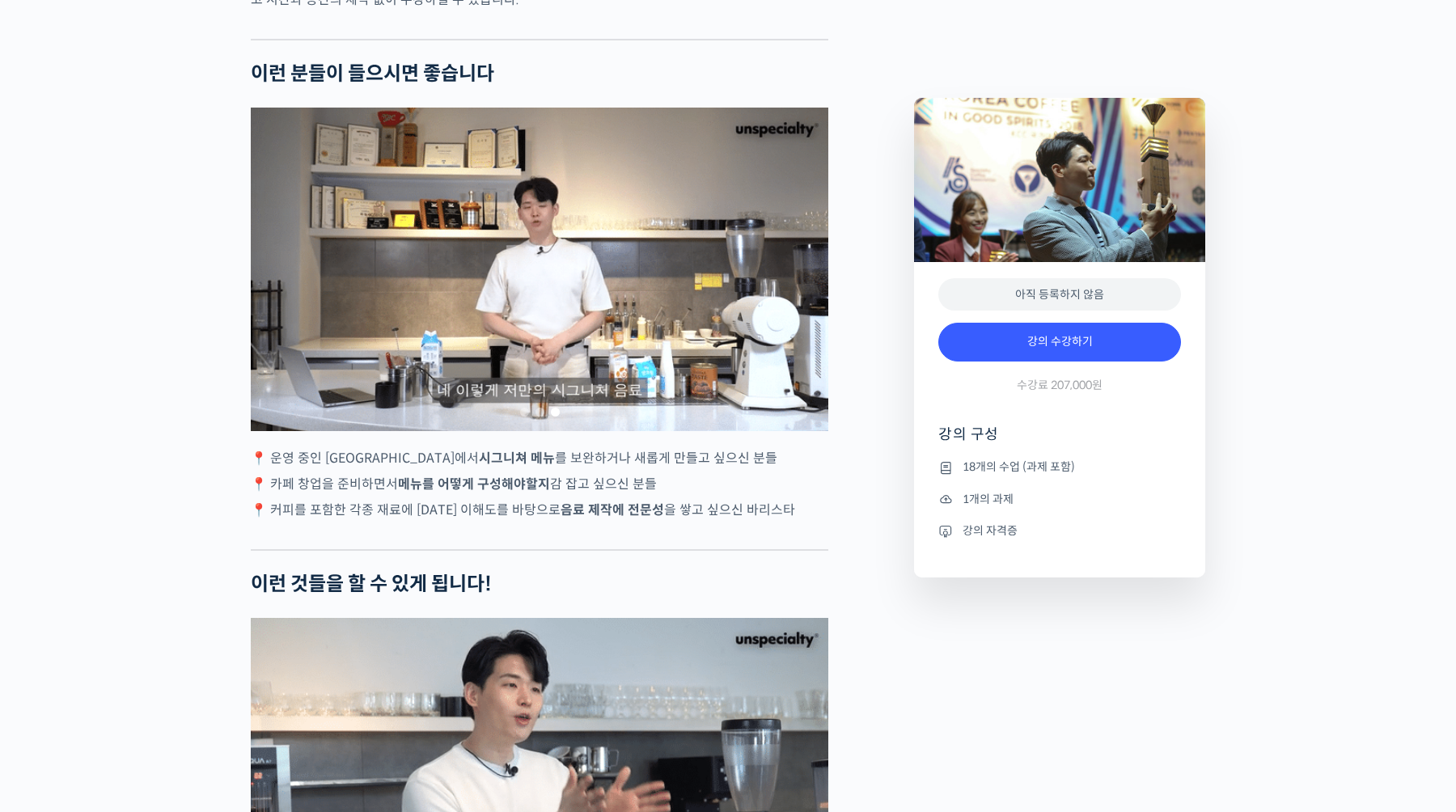
click at [319, 331] on div "3 / 3" at bounding box center [539, 269] width 577 height 323
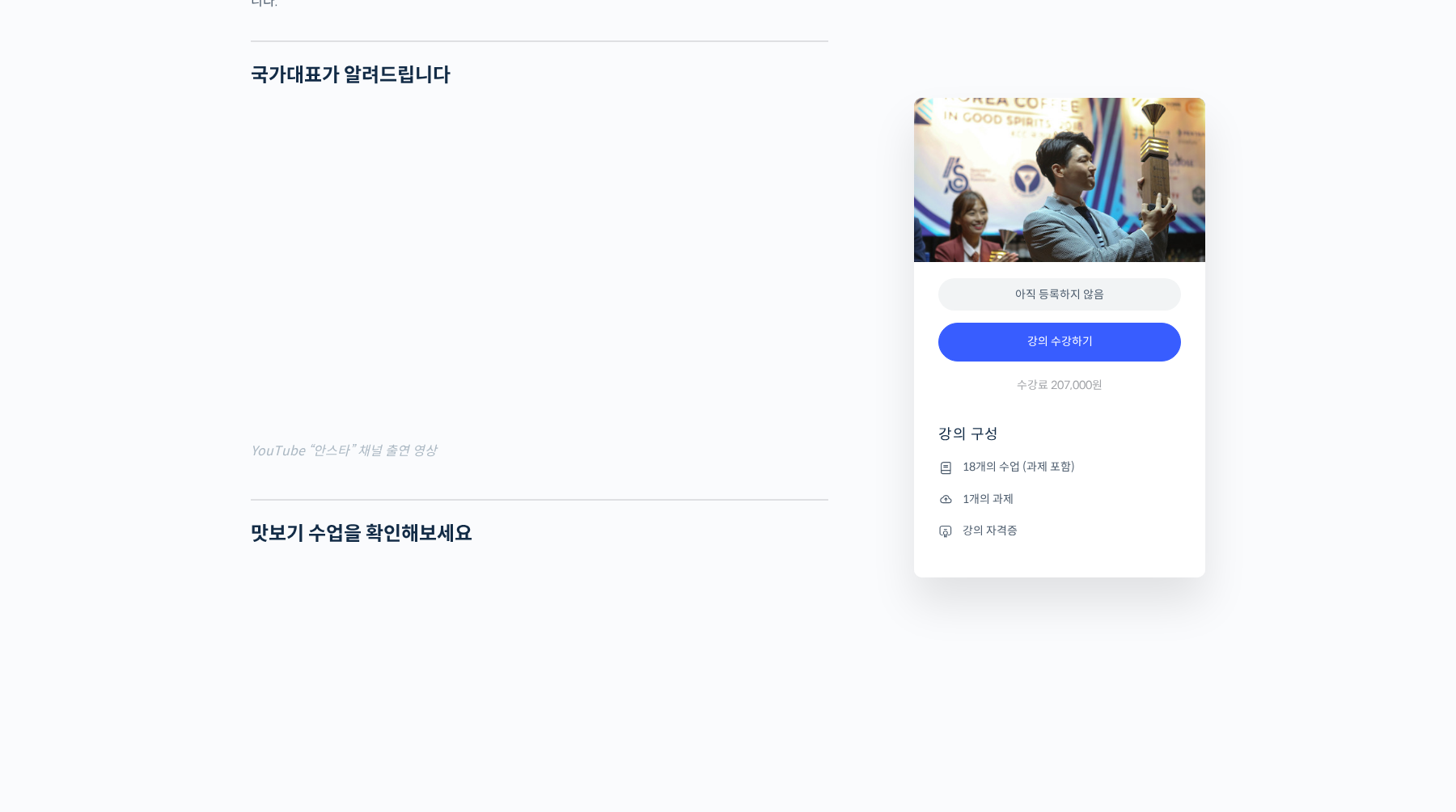
scroll to position [969, 0]
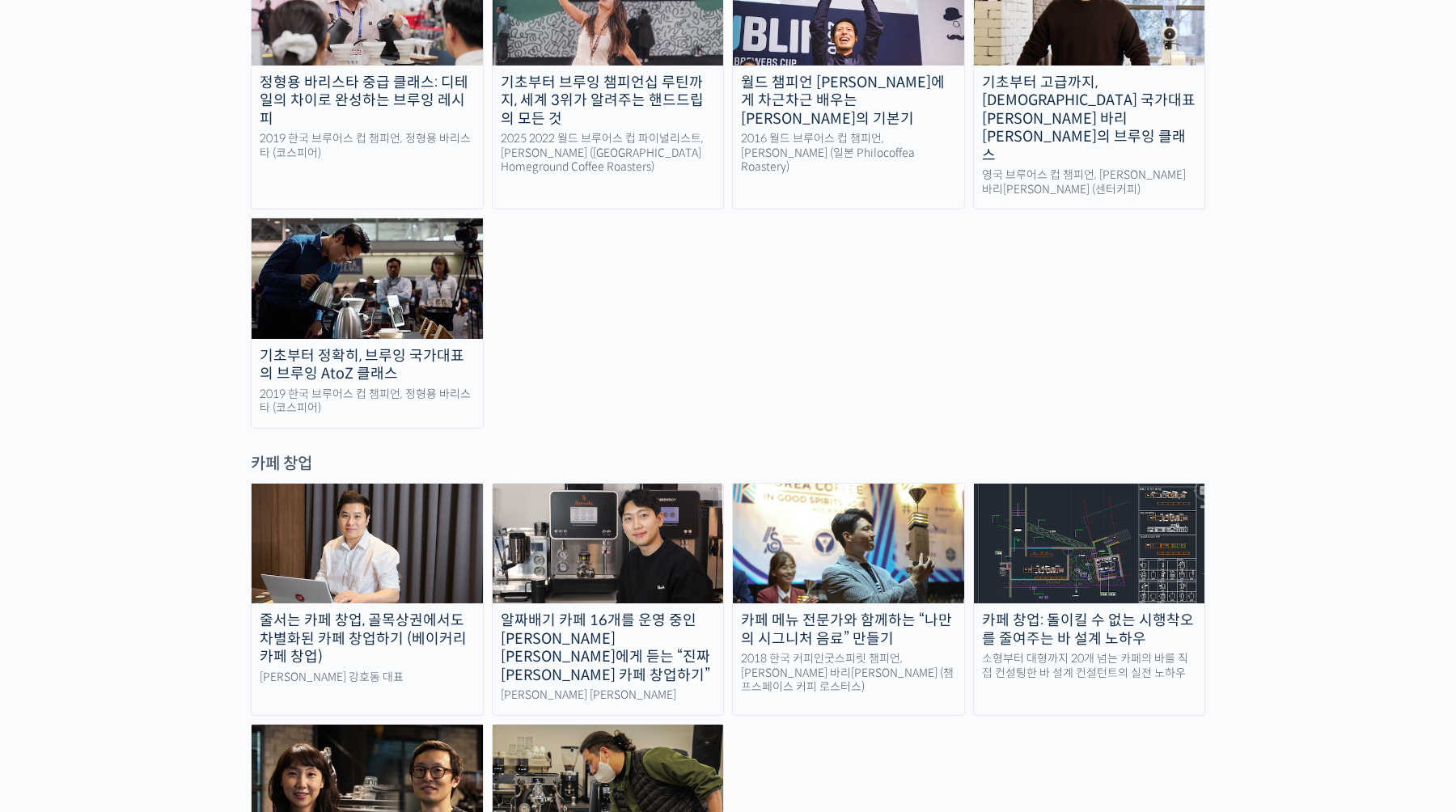
scroll to position [2893, 0]
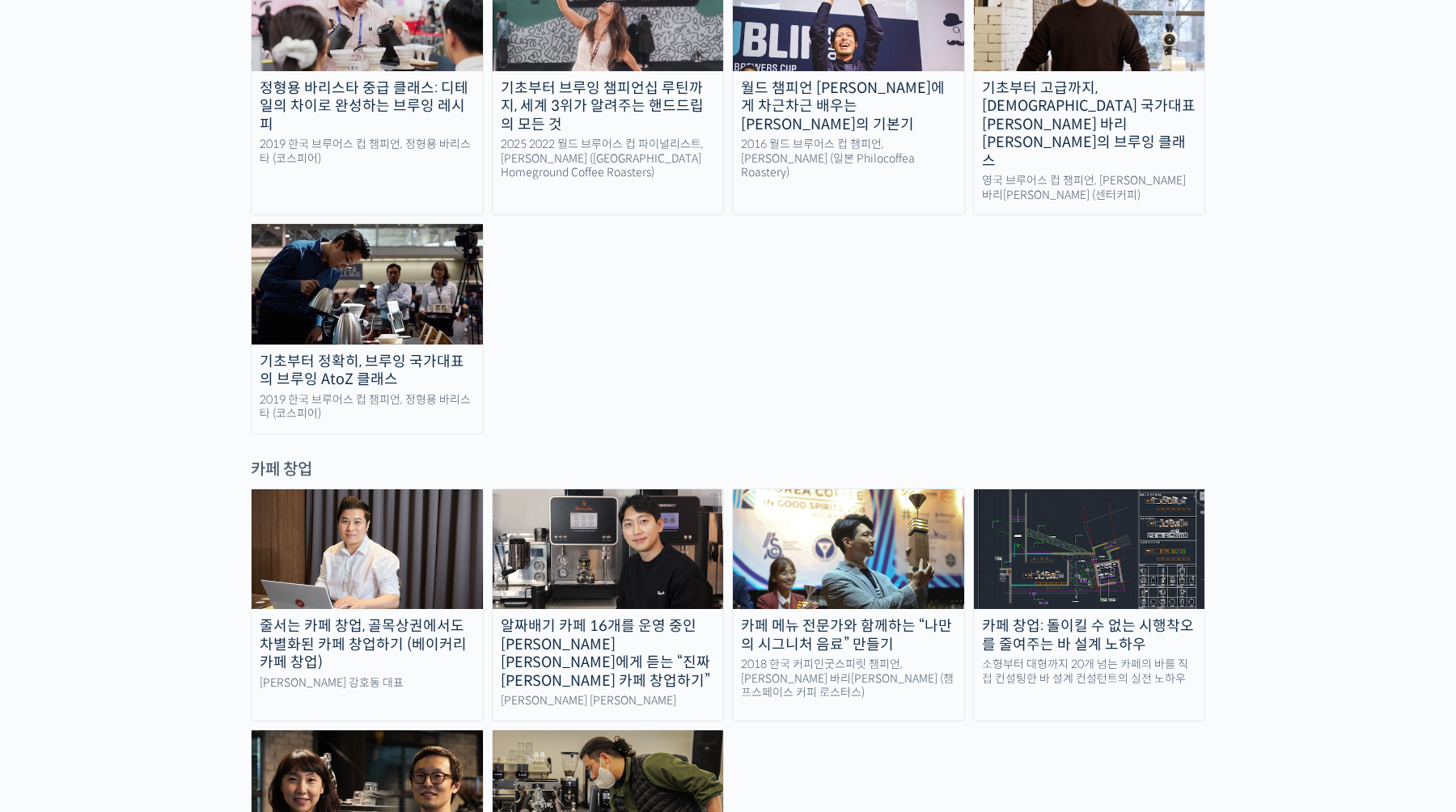
click at [413, 490] on img at bounding box center [367, 549] width 231 height 119
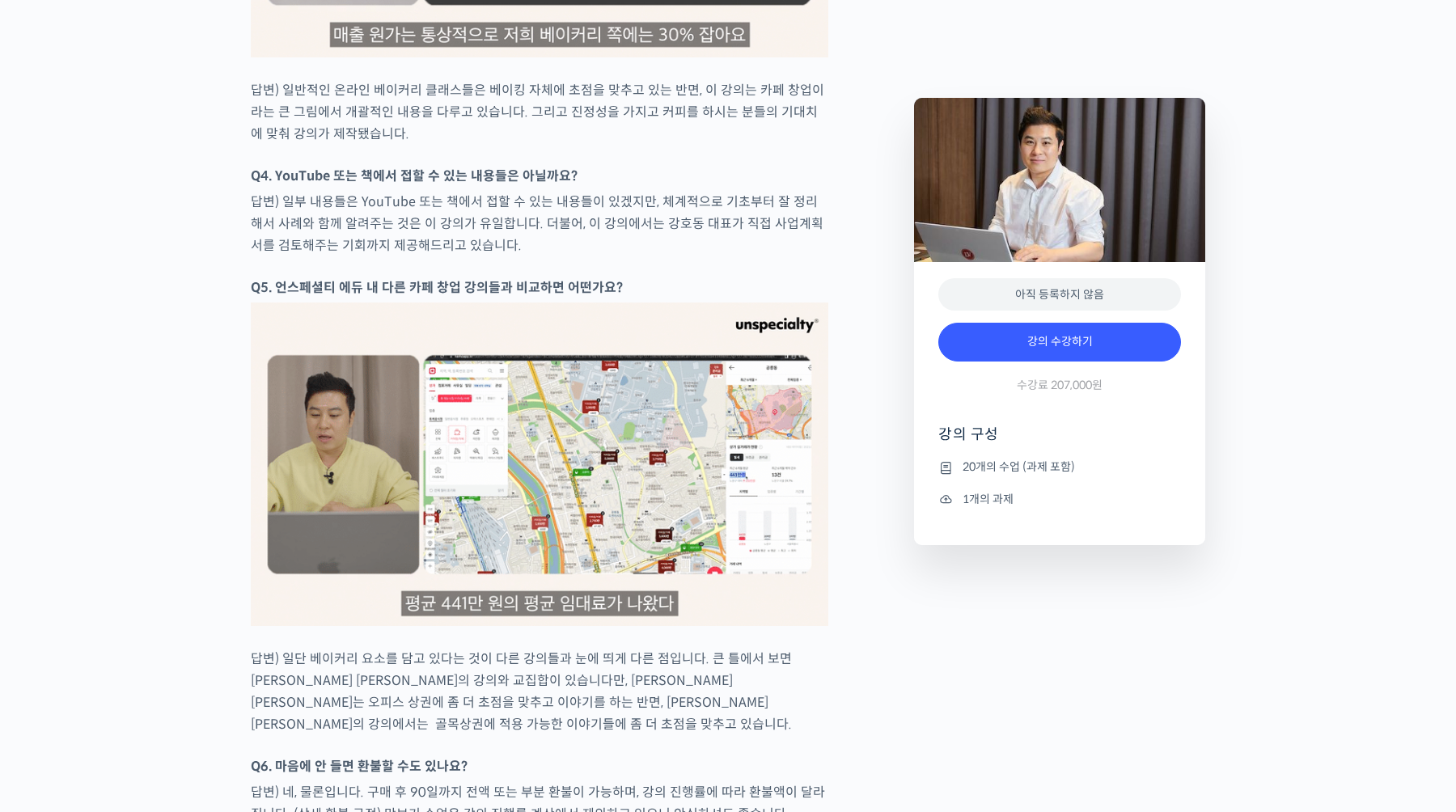
scroll to position [6210, 0]
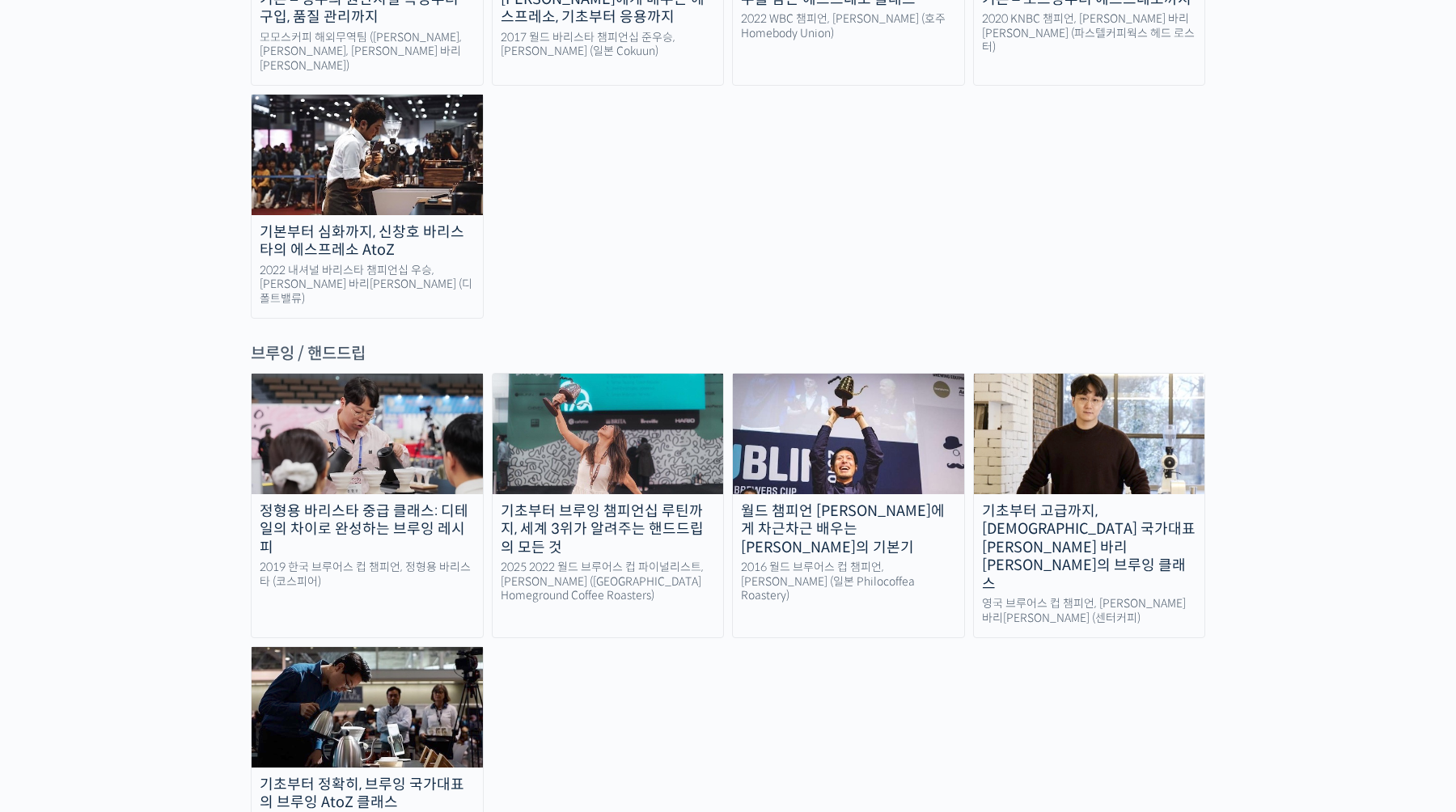
scroll to position [2242, 0]
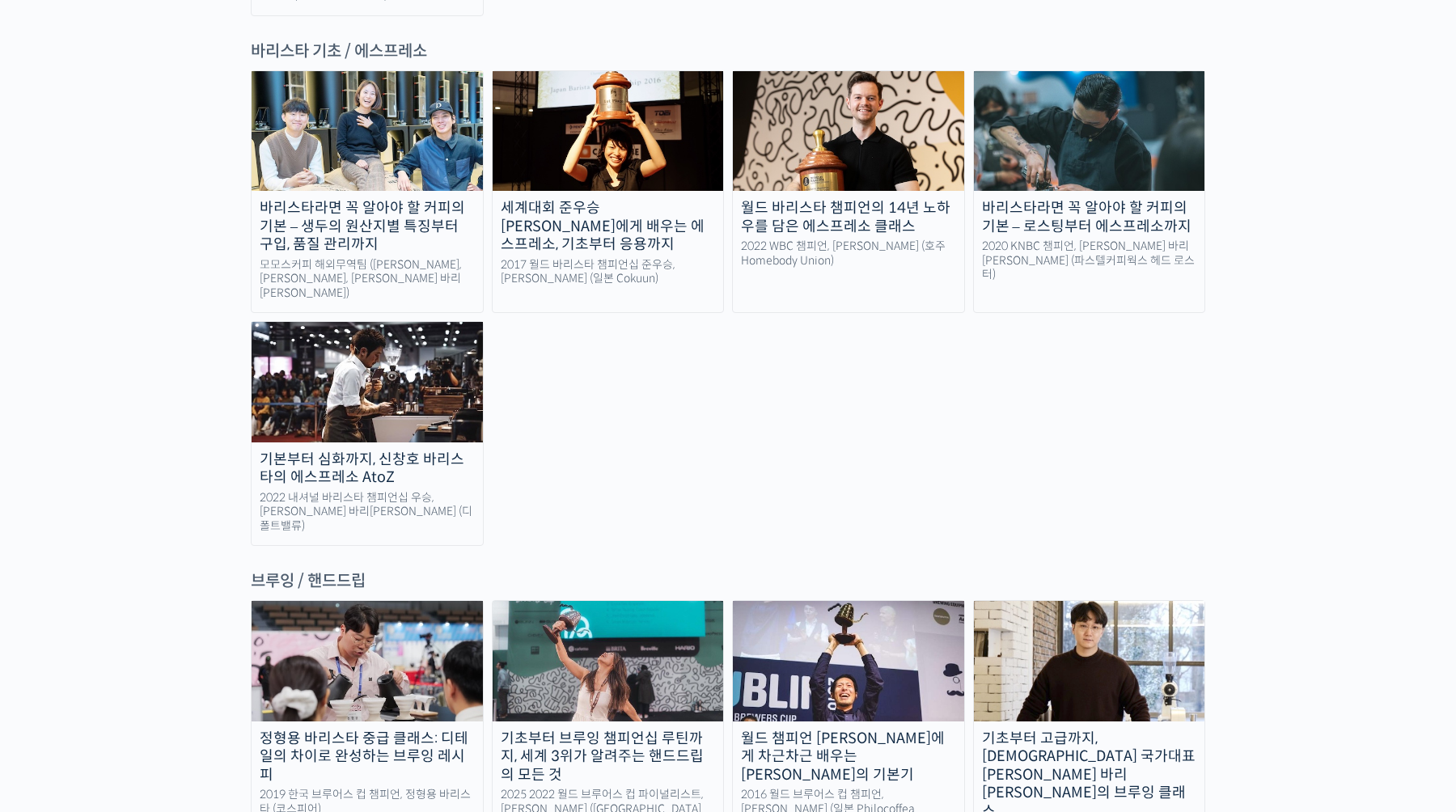
click at [898, 601] on img at bounding box center [848, 661] width 231 height 119
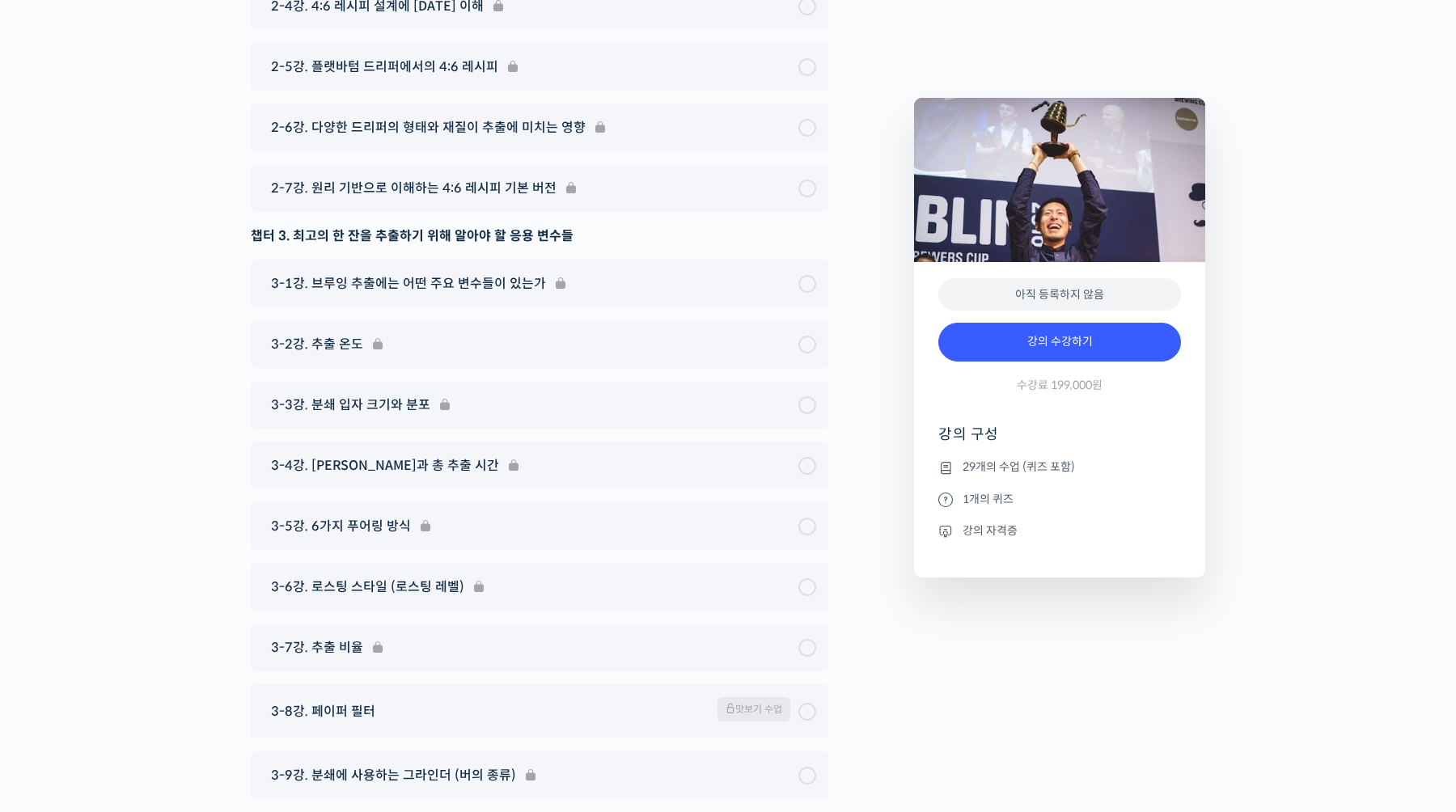
scroll to position [6824, 0]
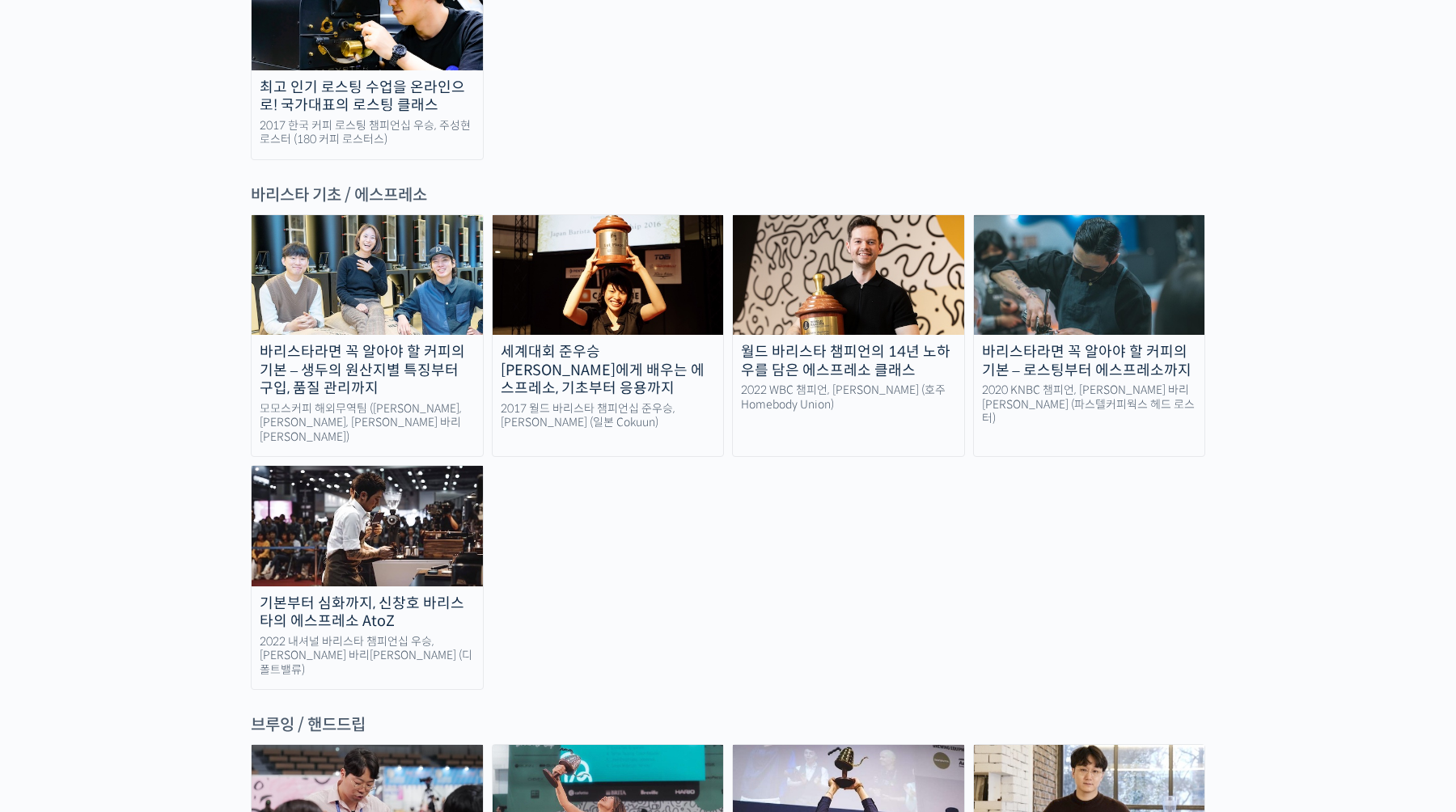
scroll to position [2078, 0]
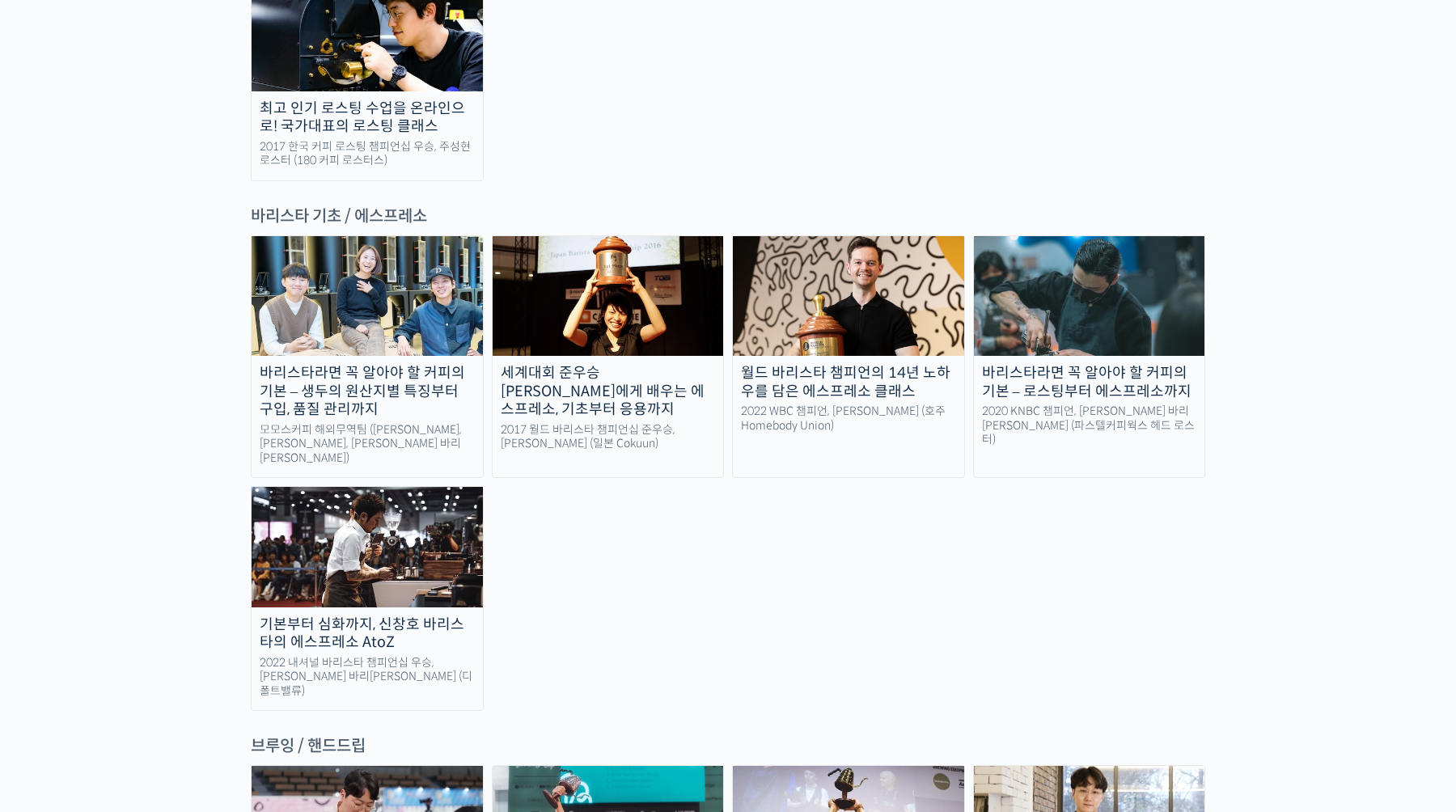
click at [378, 487] on img at bounding box center [367, 547] width 231 height 119
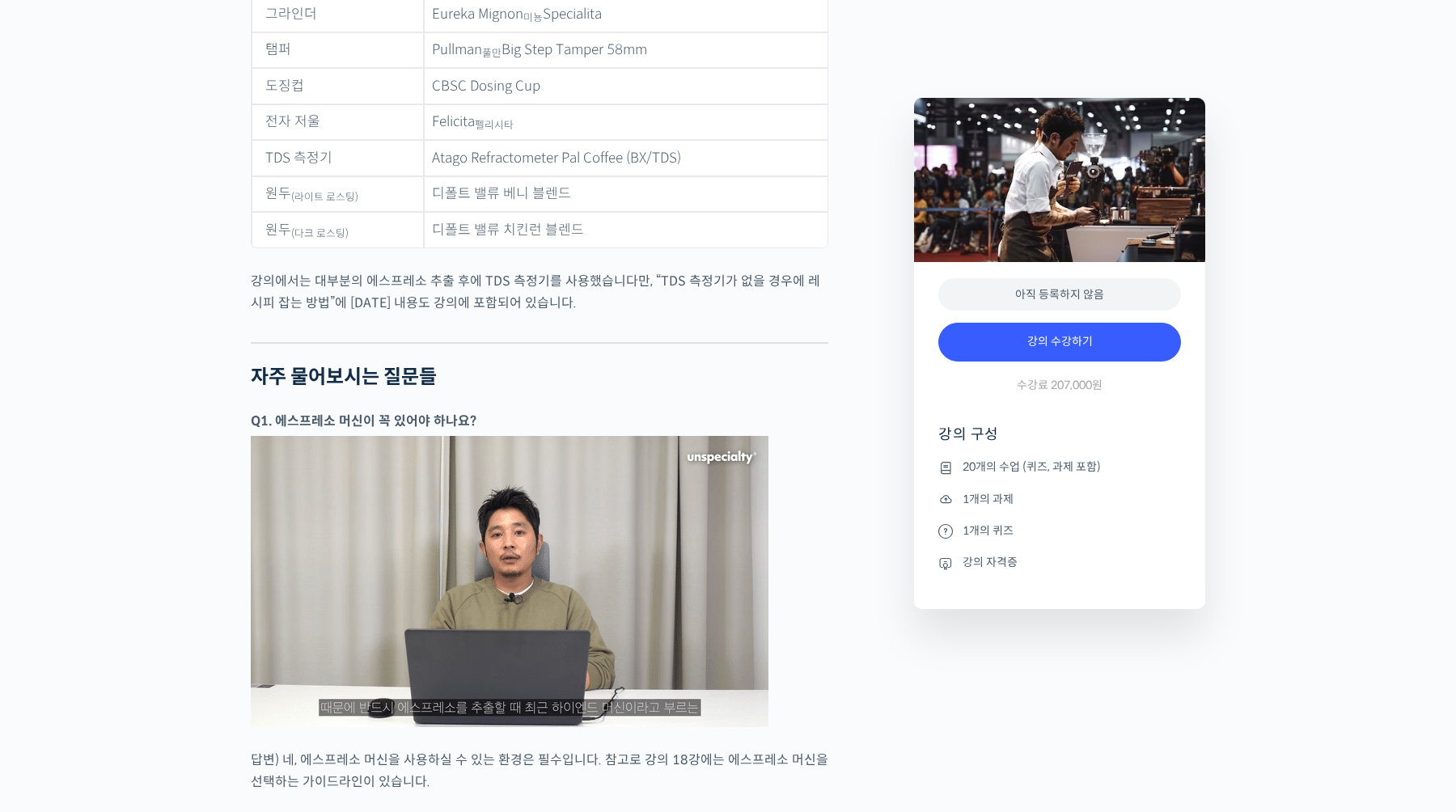
scroll to position [6754, 0]
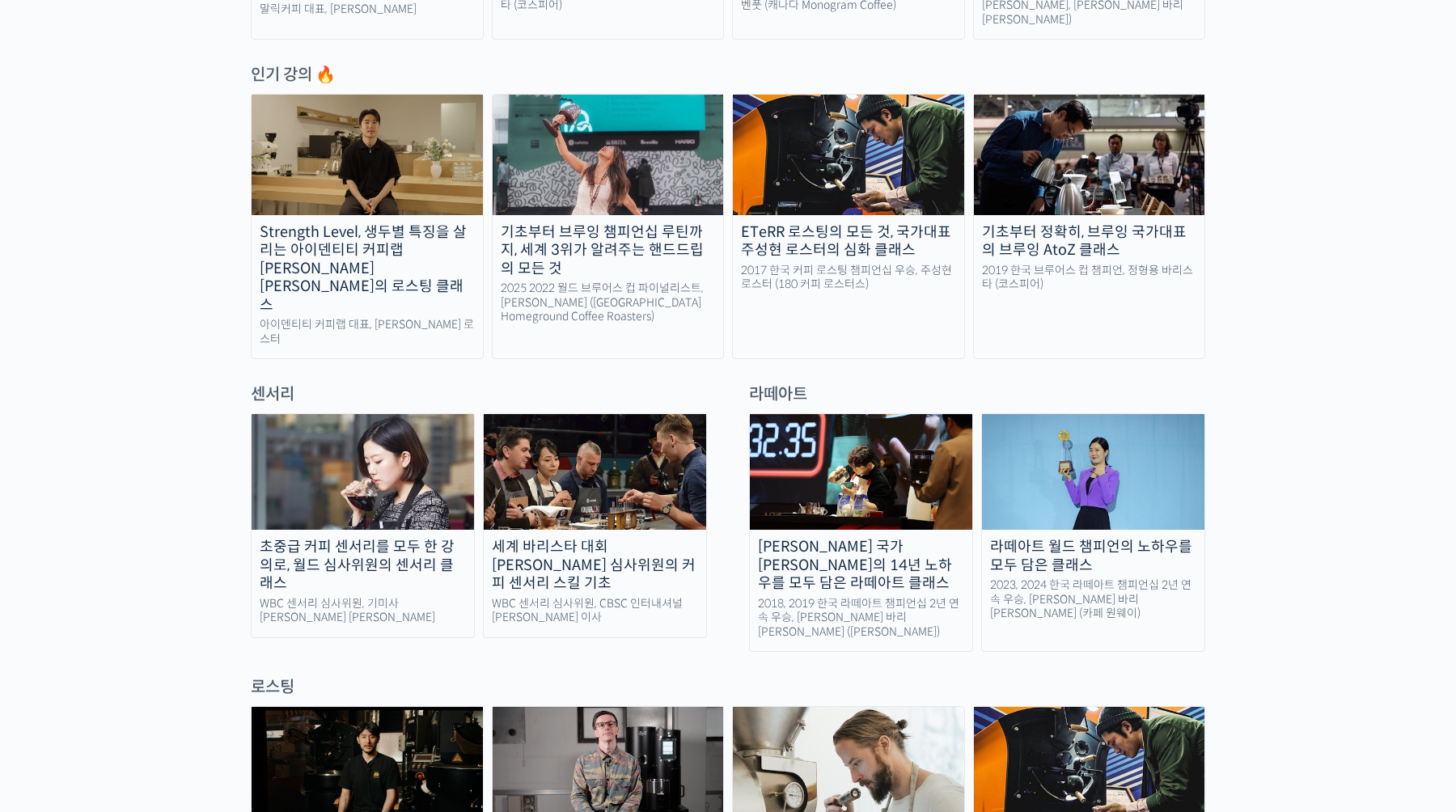
scroll to position [844, 0]
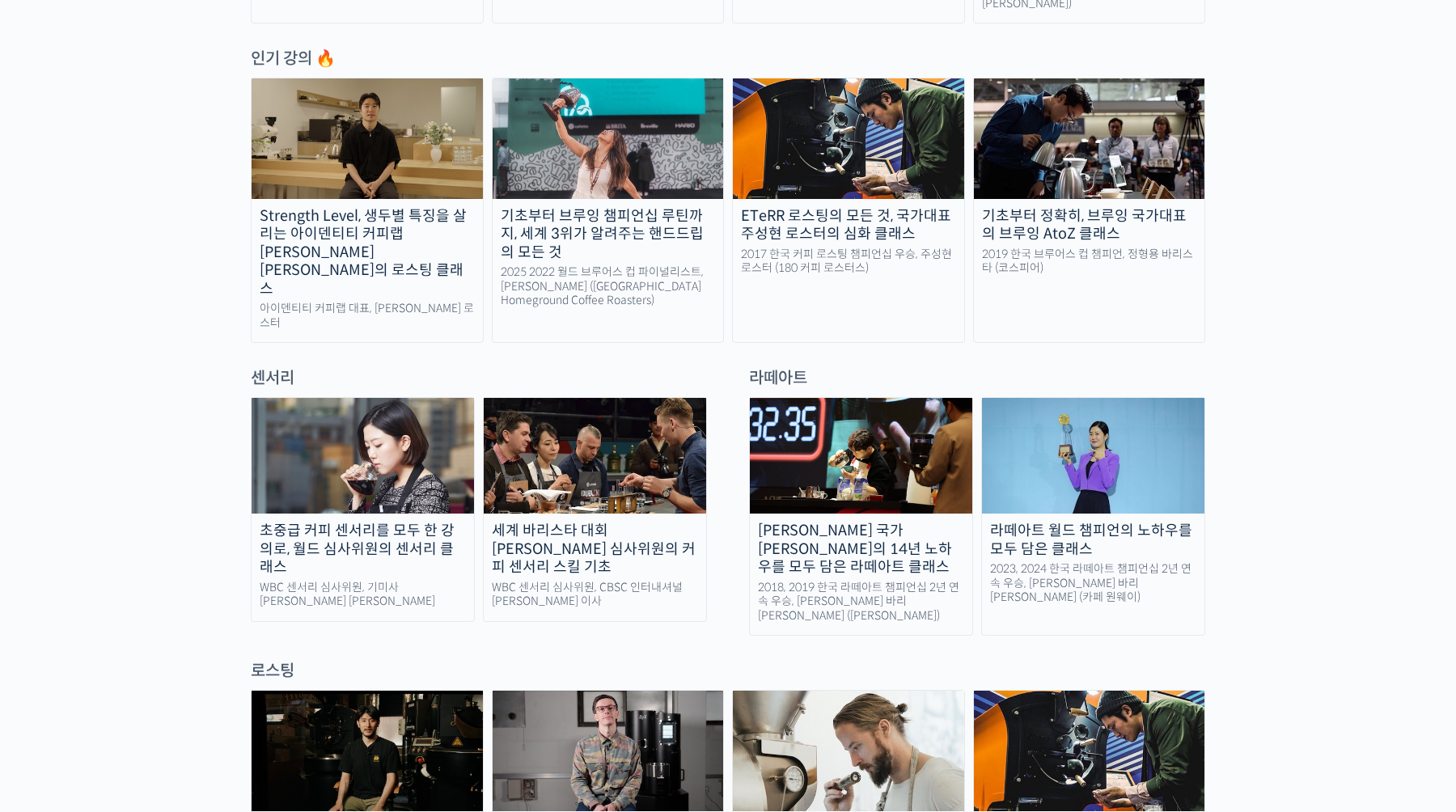
click at [1075, 522] on div "라떼아트 월드 챔피언의 노하우를 모두 담은 클래스" at bounding box center [1093, 540] width 223 height 37
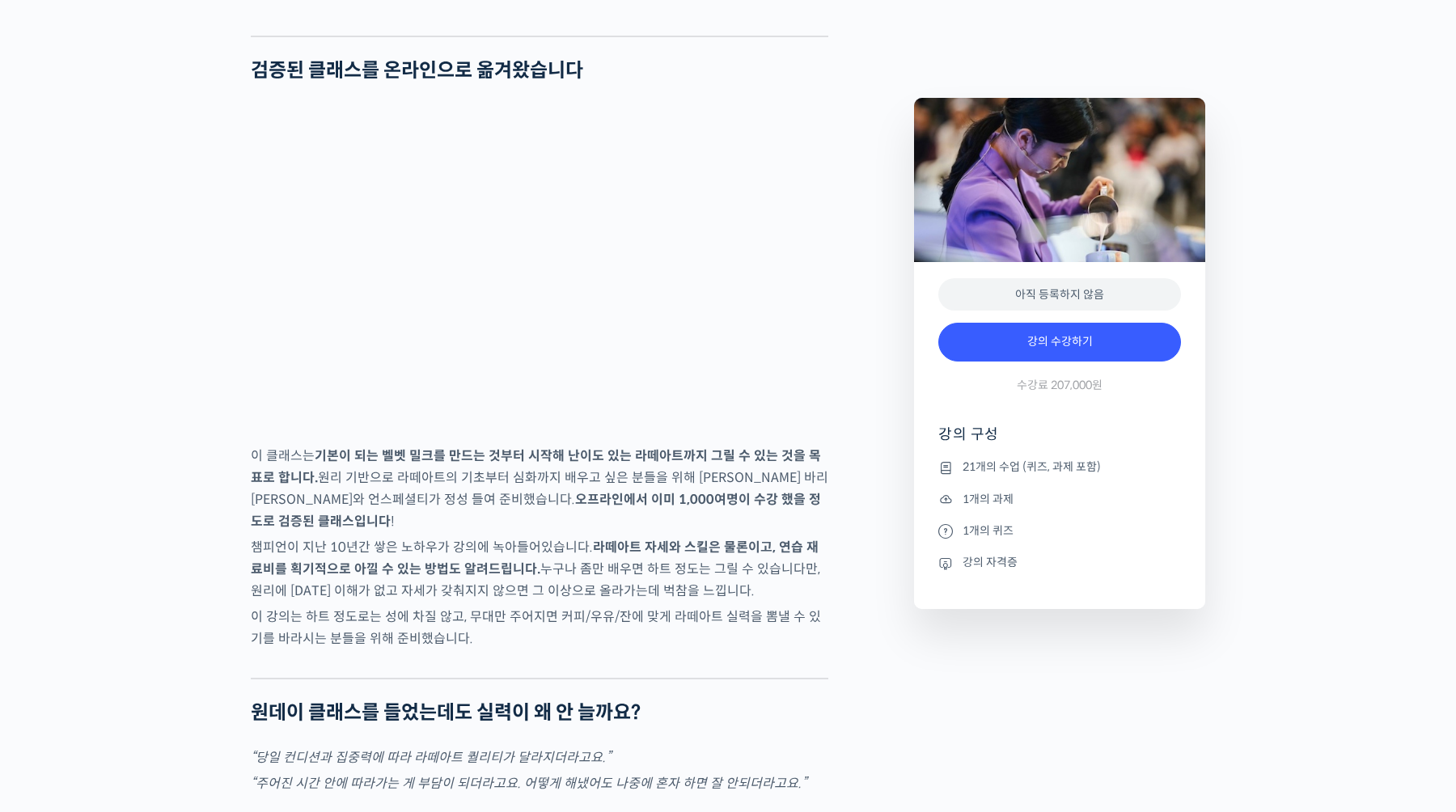
scroll to position [2184, 0]
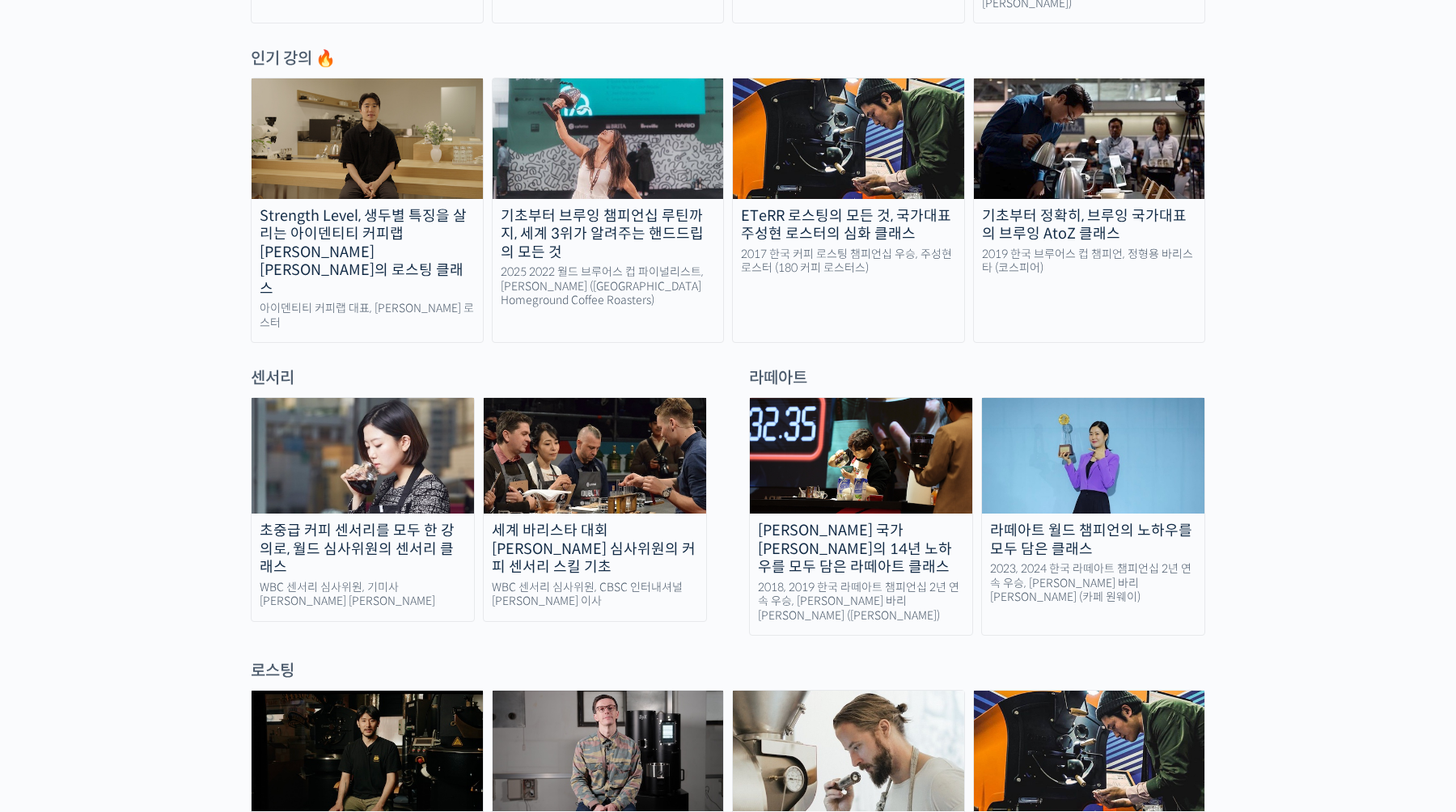
click at [920, 425] on img at bounding box center [861, 456] width 223 height 116
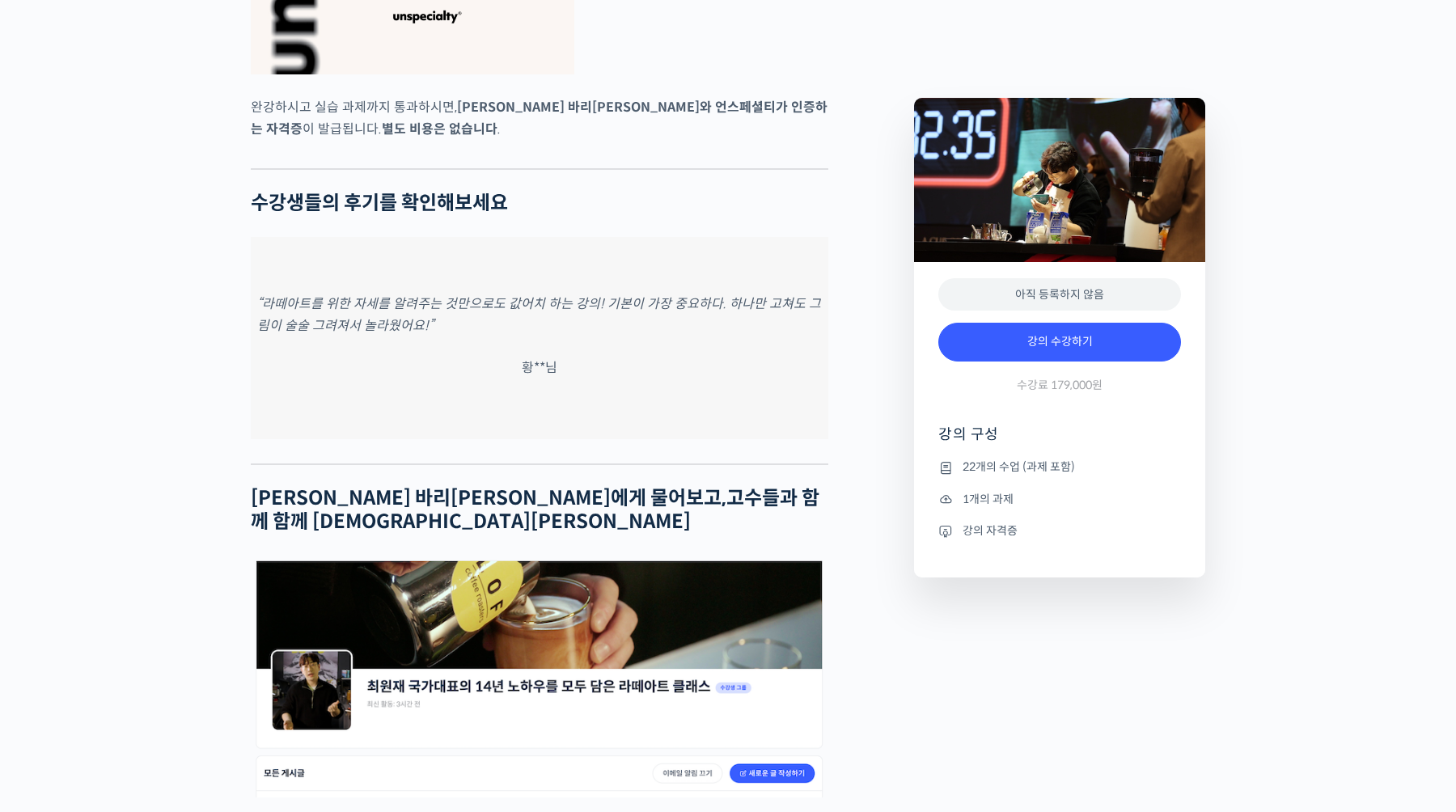
scroll to position [6579, 0]
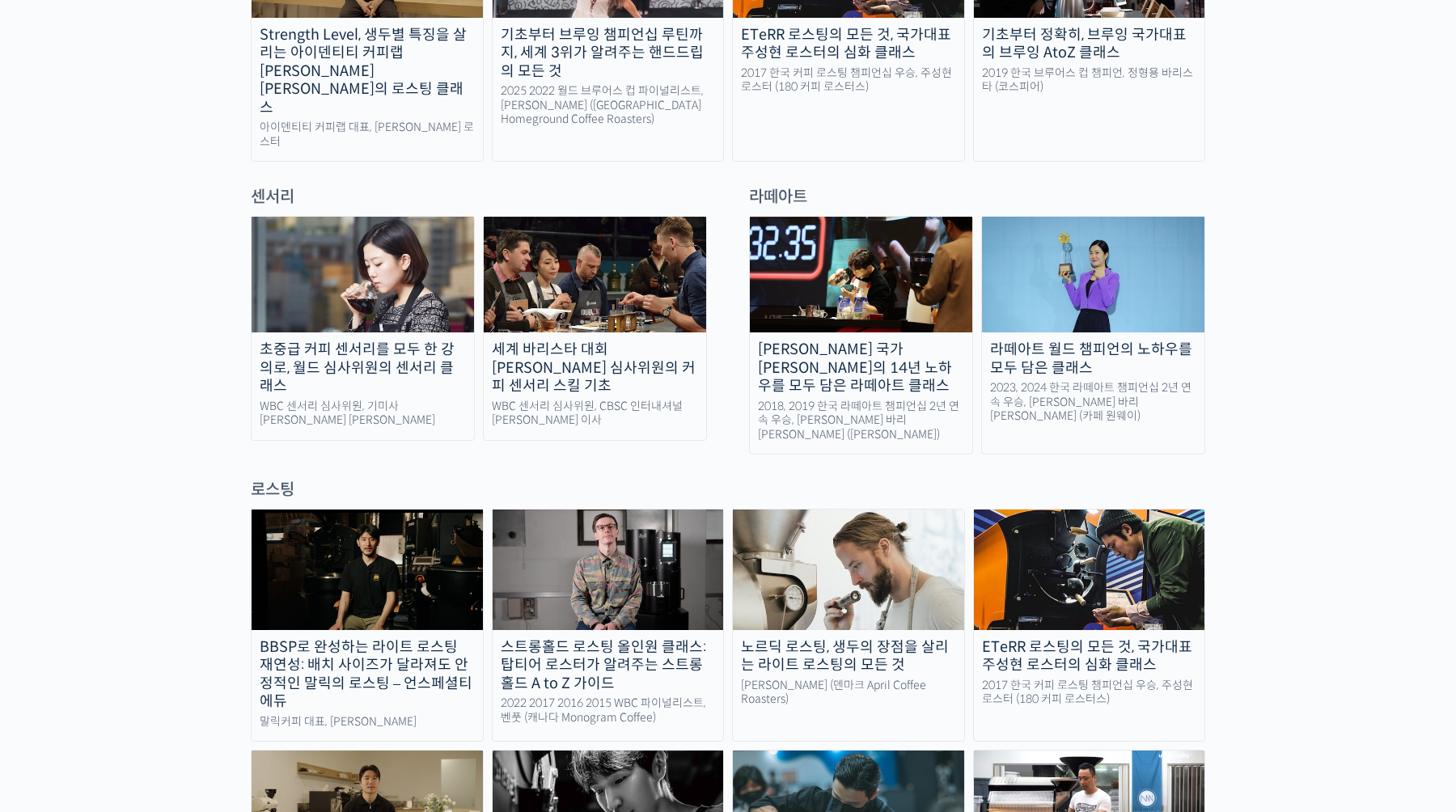
scroll to position [1049, 0]
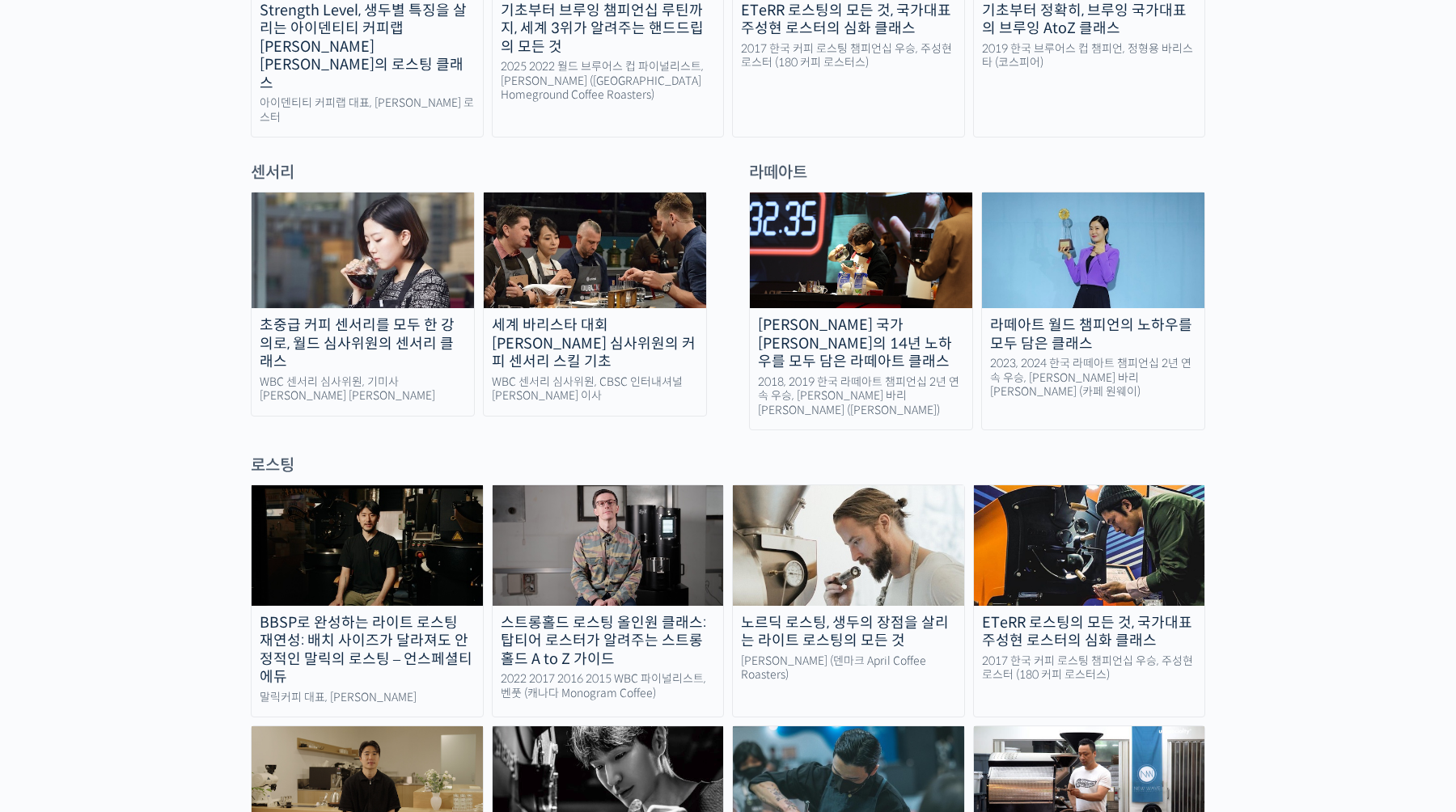
click at [455, 273] on img at bounding box center [363, 251] width 223 height 116
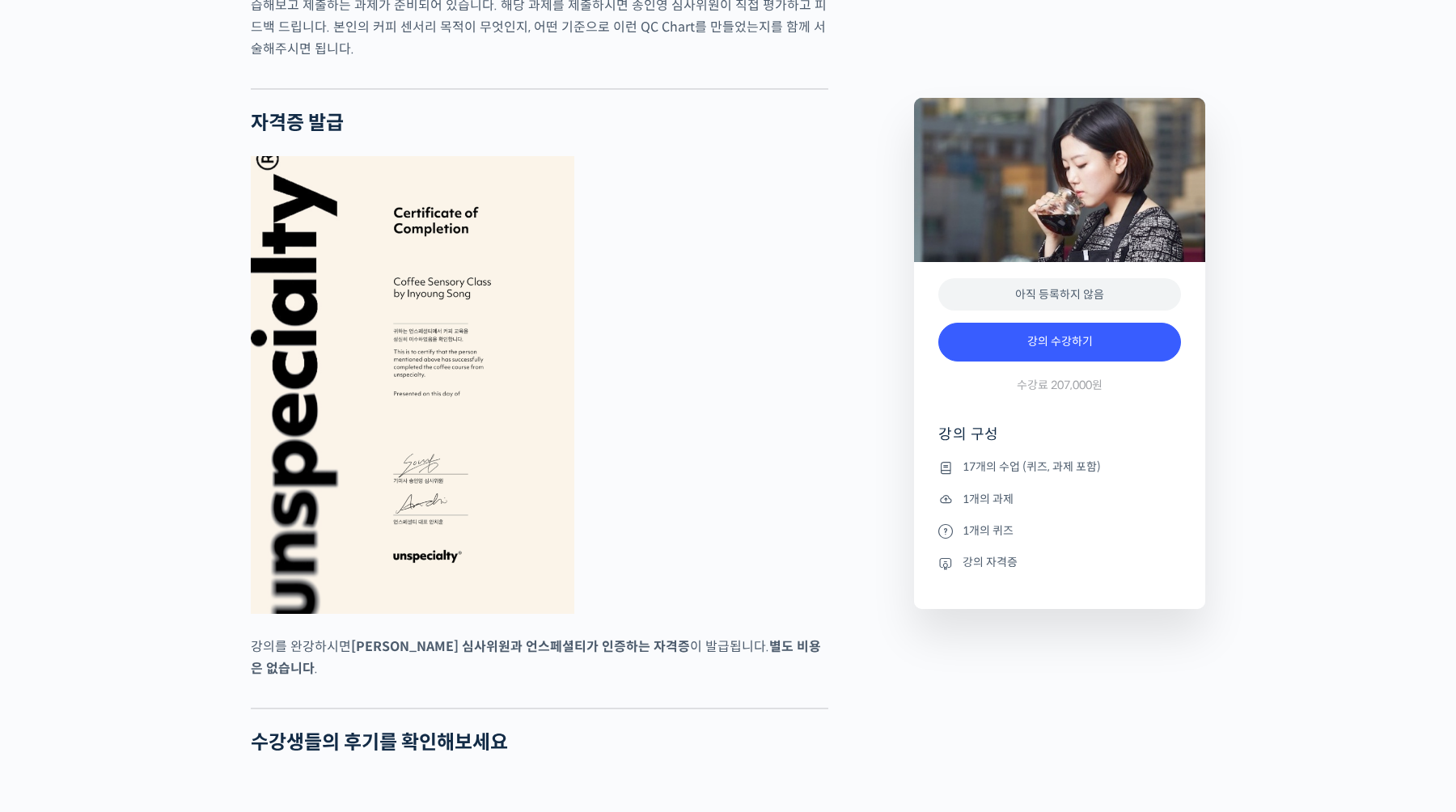
scroll to position [6247, 0]
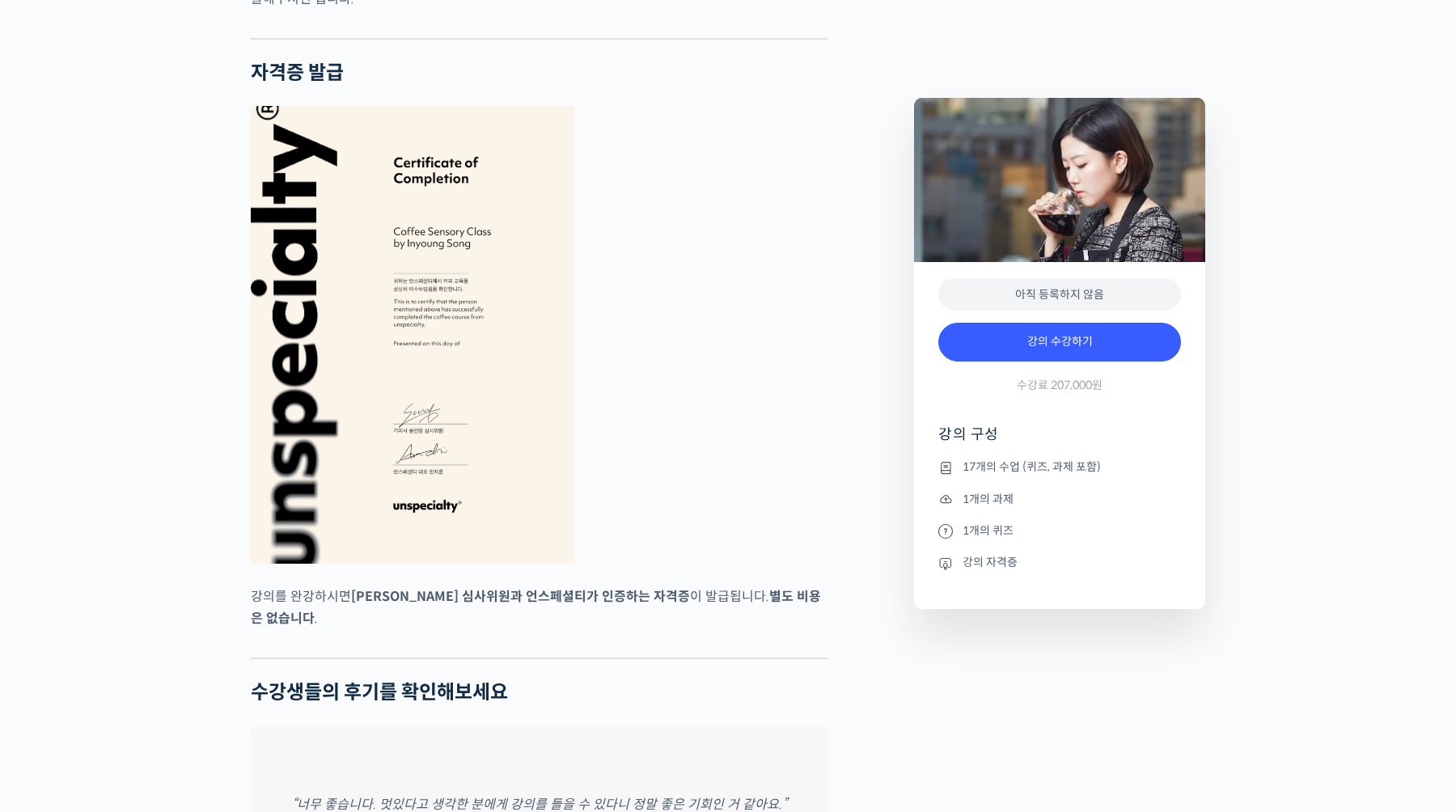
click at [1383, 173] on div "초중급 커피 센서리를 모두 한 강의로, 월드 심사위원의 센서리 클래스 강의 상세 내용 확인하기 [PERSON_NAME] 심사위원을 소개합니다 …" at bounding box center [728, 9] width 1456 height 11179
click at [1302, 93] on div "초중급 커피 센서리를 모두 한 강의로, 월드 심사위원의 센서리 클래스 강의 상세 내용 확인하기 [PERSON_NAME] 심사위원을 소개합니다 …" at bounding box center [728, 9] width 1456 height 11179
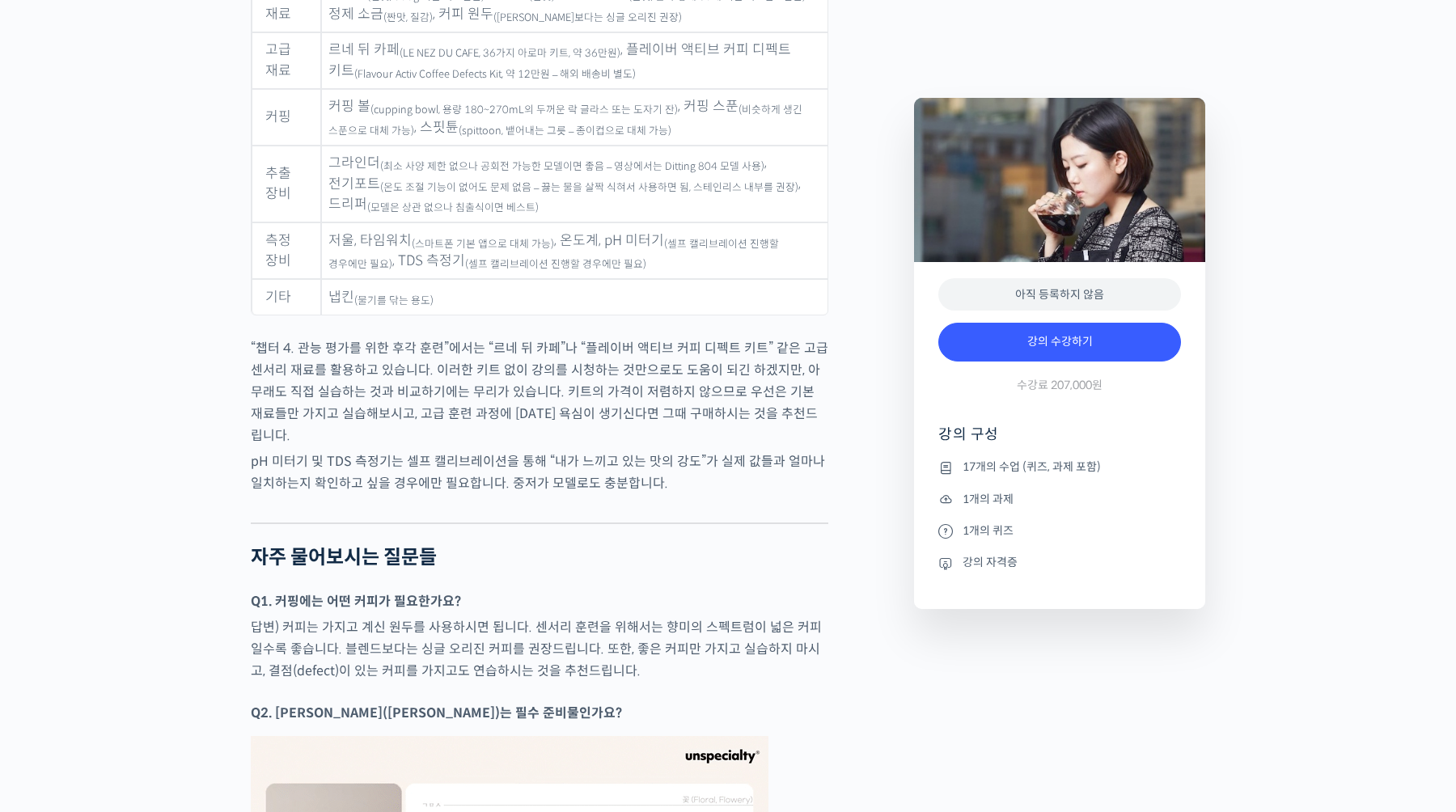
scroll to position [8216, 0]
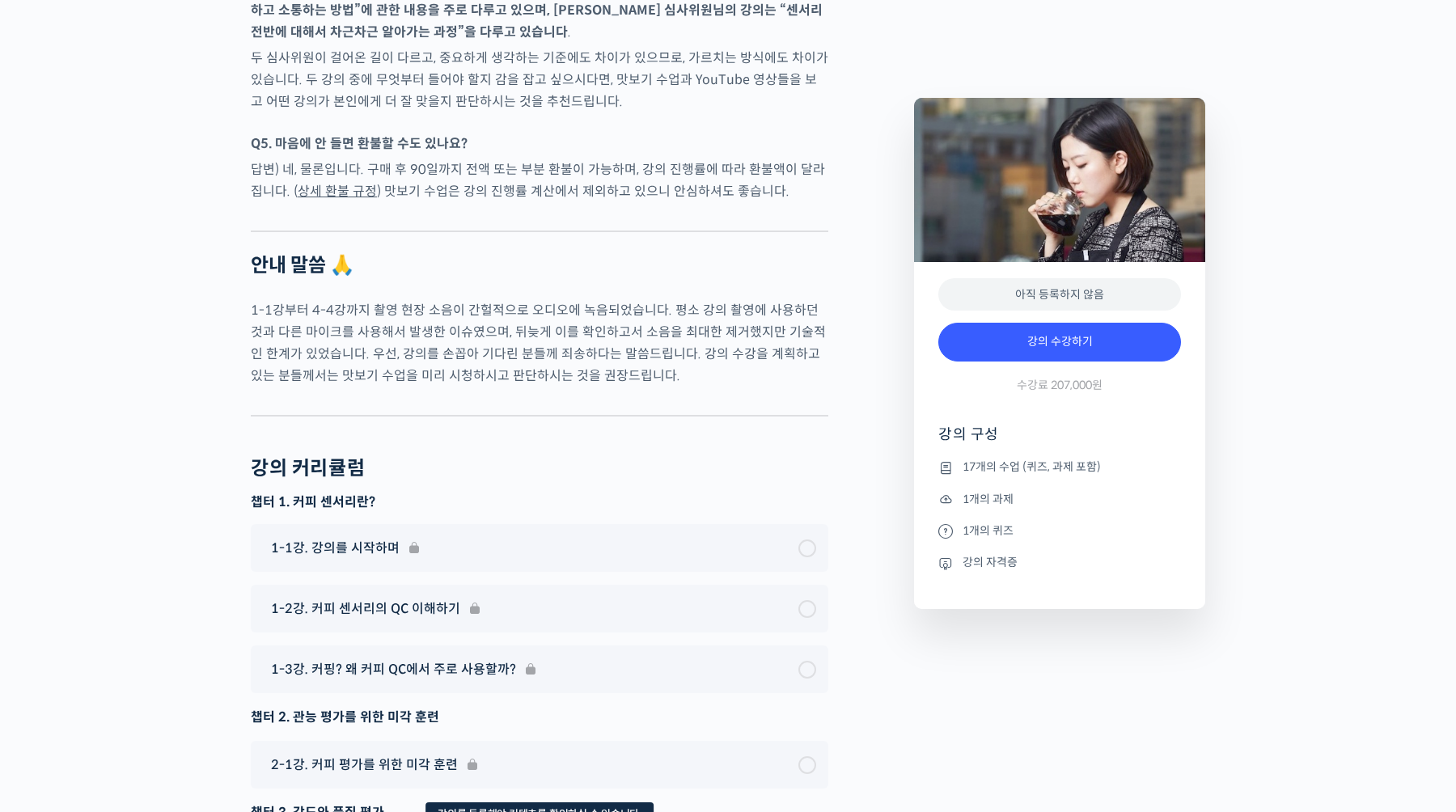
scroll to position [9987, 0]
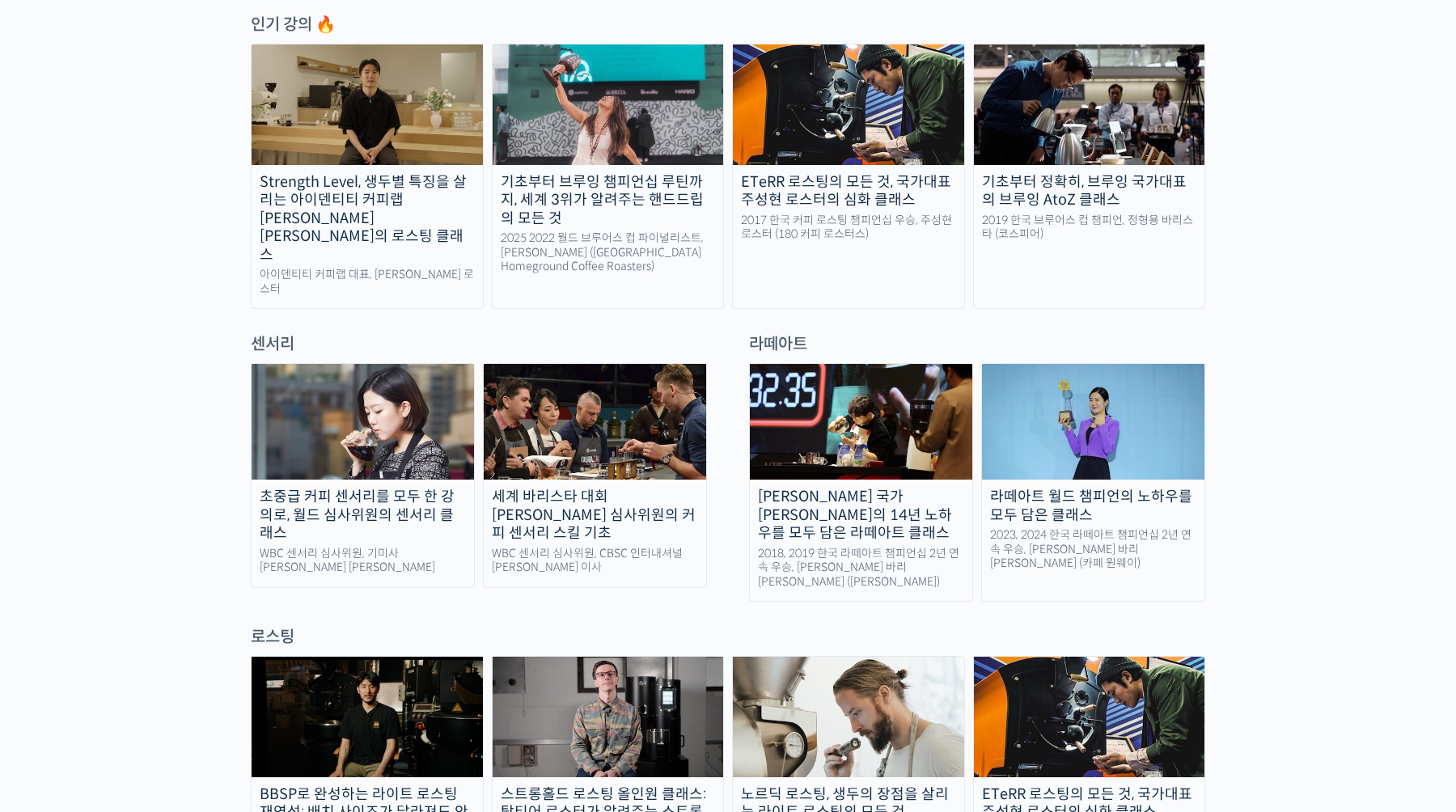
scroll to position [836, 0]
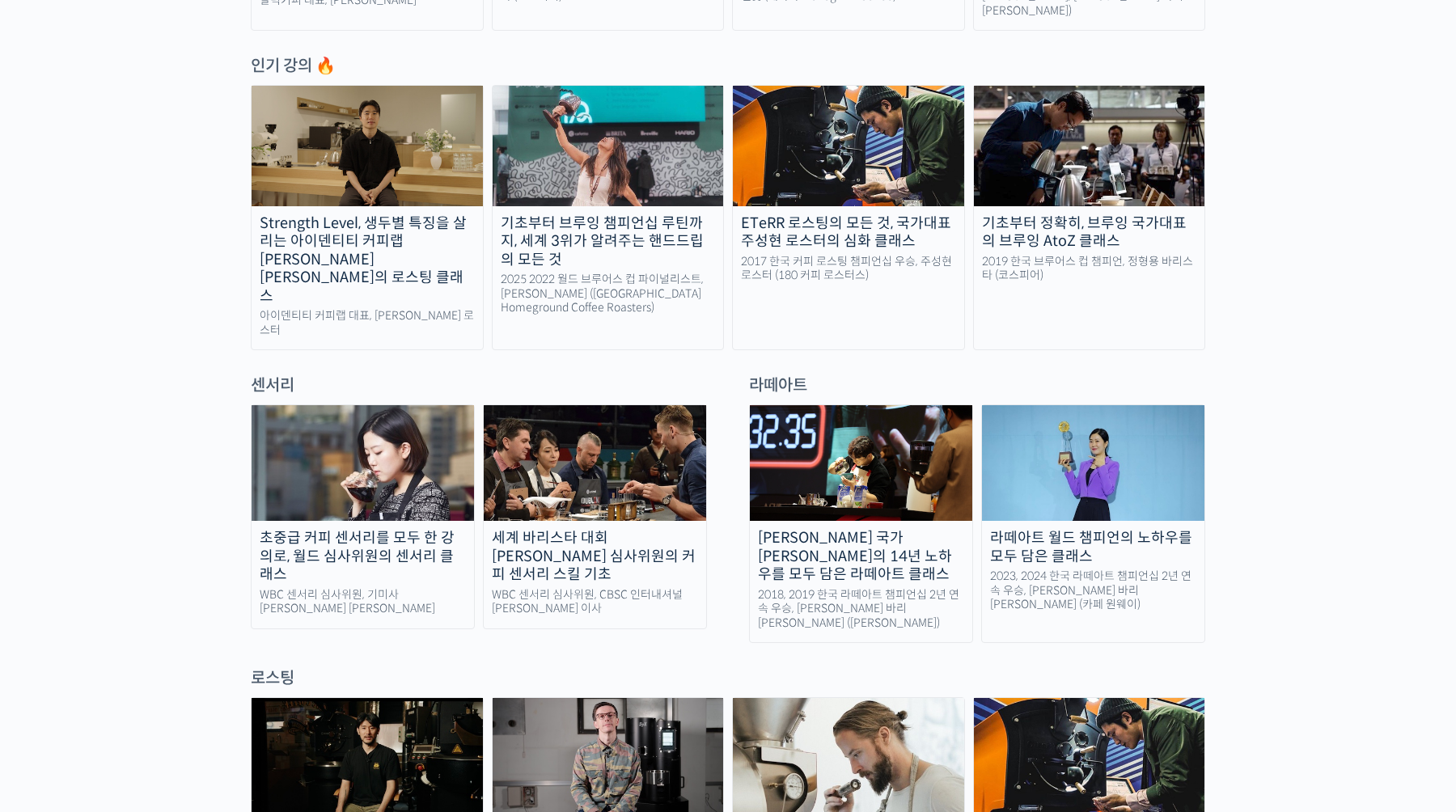
click at [627, 440] on img at bounding box center [595, 463] width 223 height 116
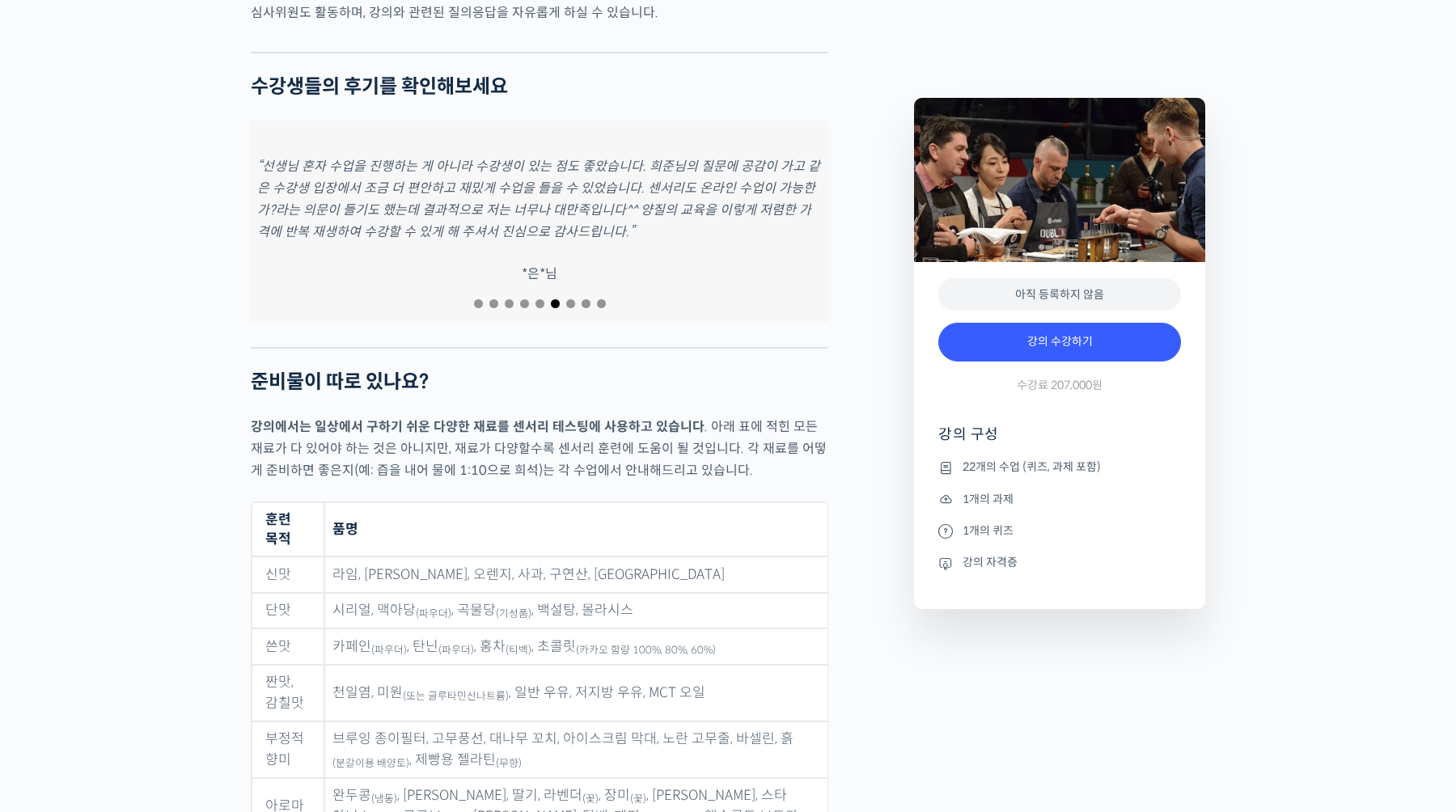
scroll to position [6927, 0]
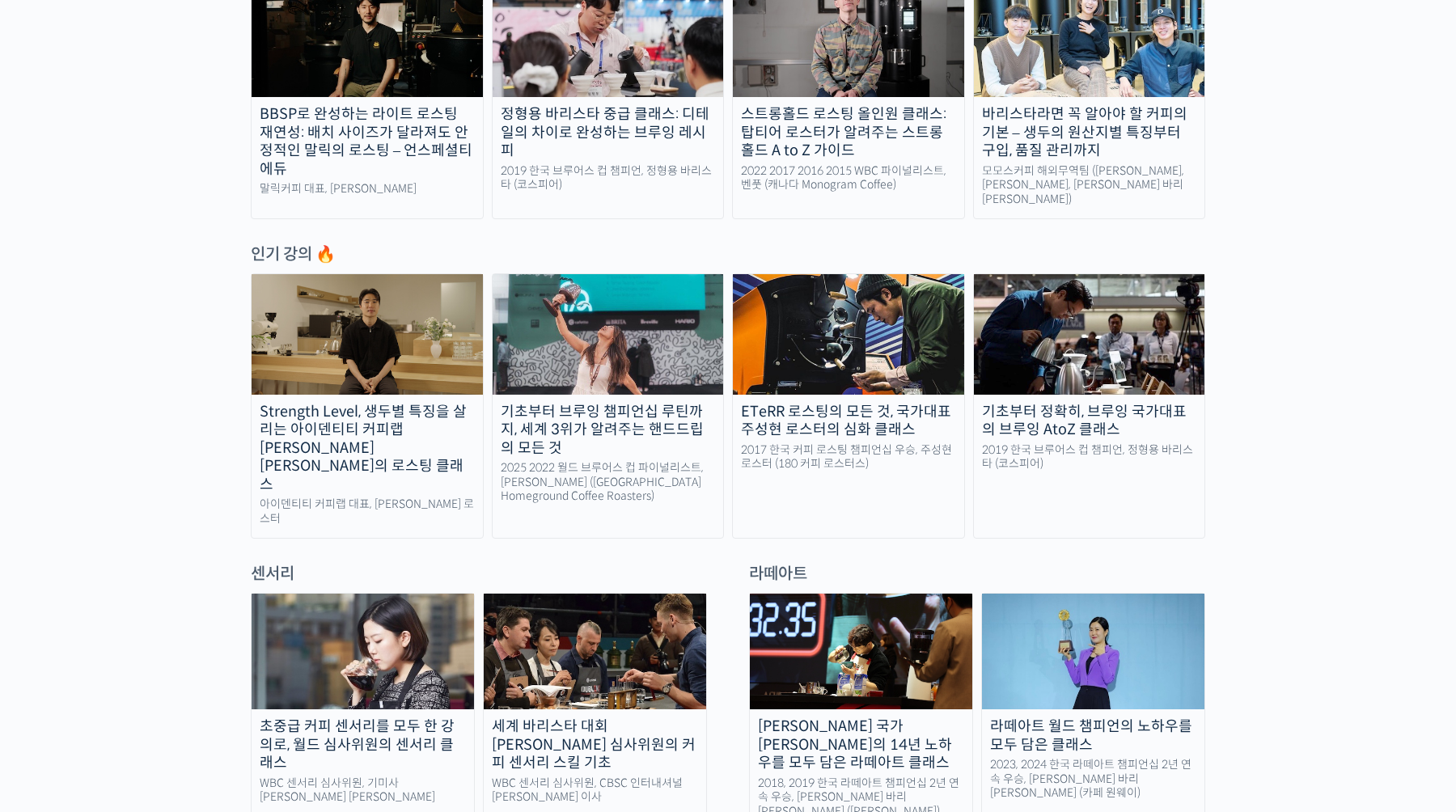
scroll to position [617, 0]
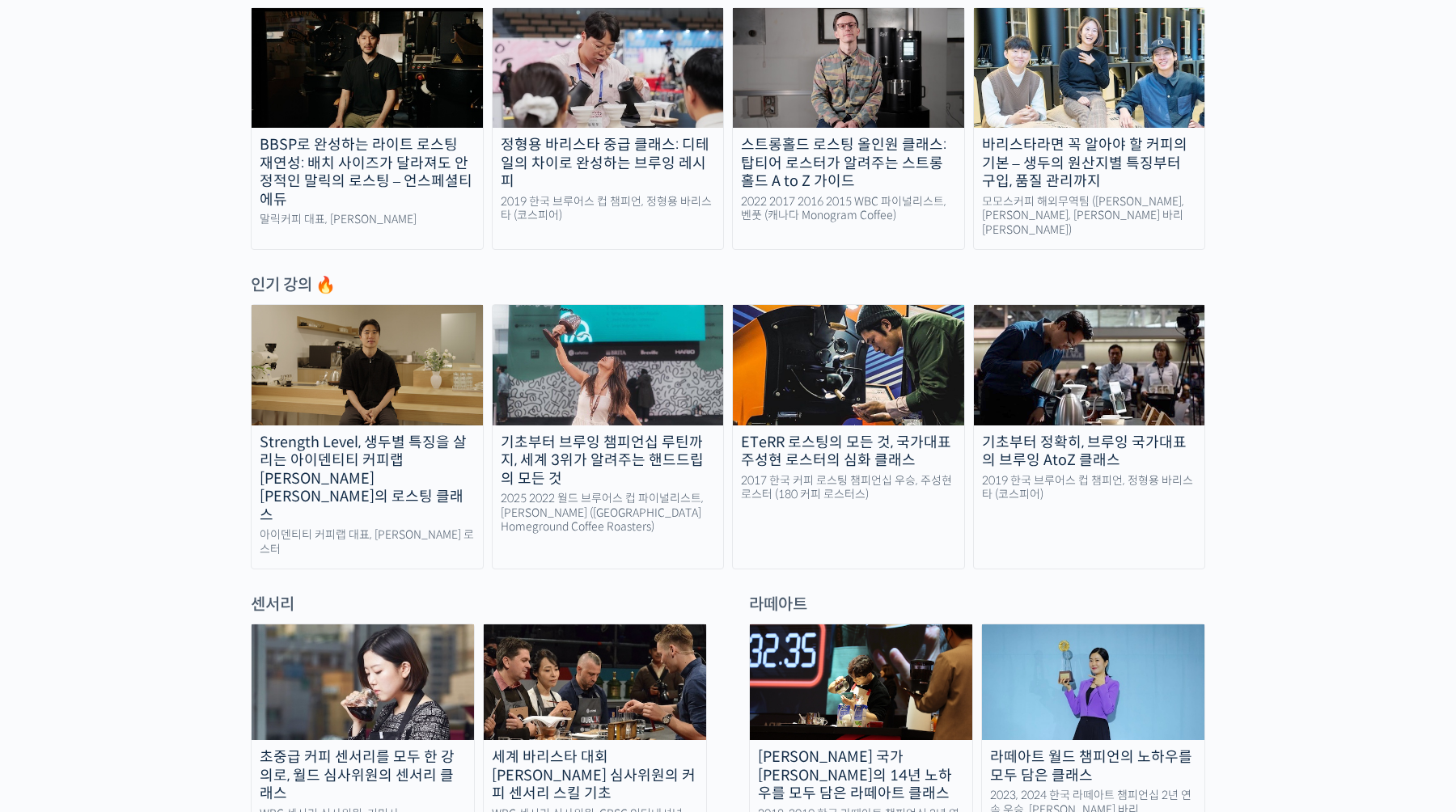
click at [1168, 476] on div "2019 한국 브루어스 컵 챔피언, 정형용 바리스타 (코스피어)" at bounding box center [1089, 488] width 231 height 28
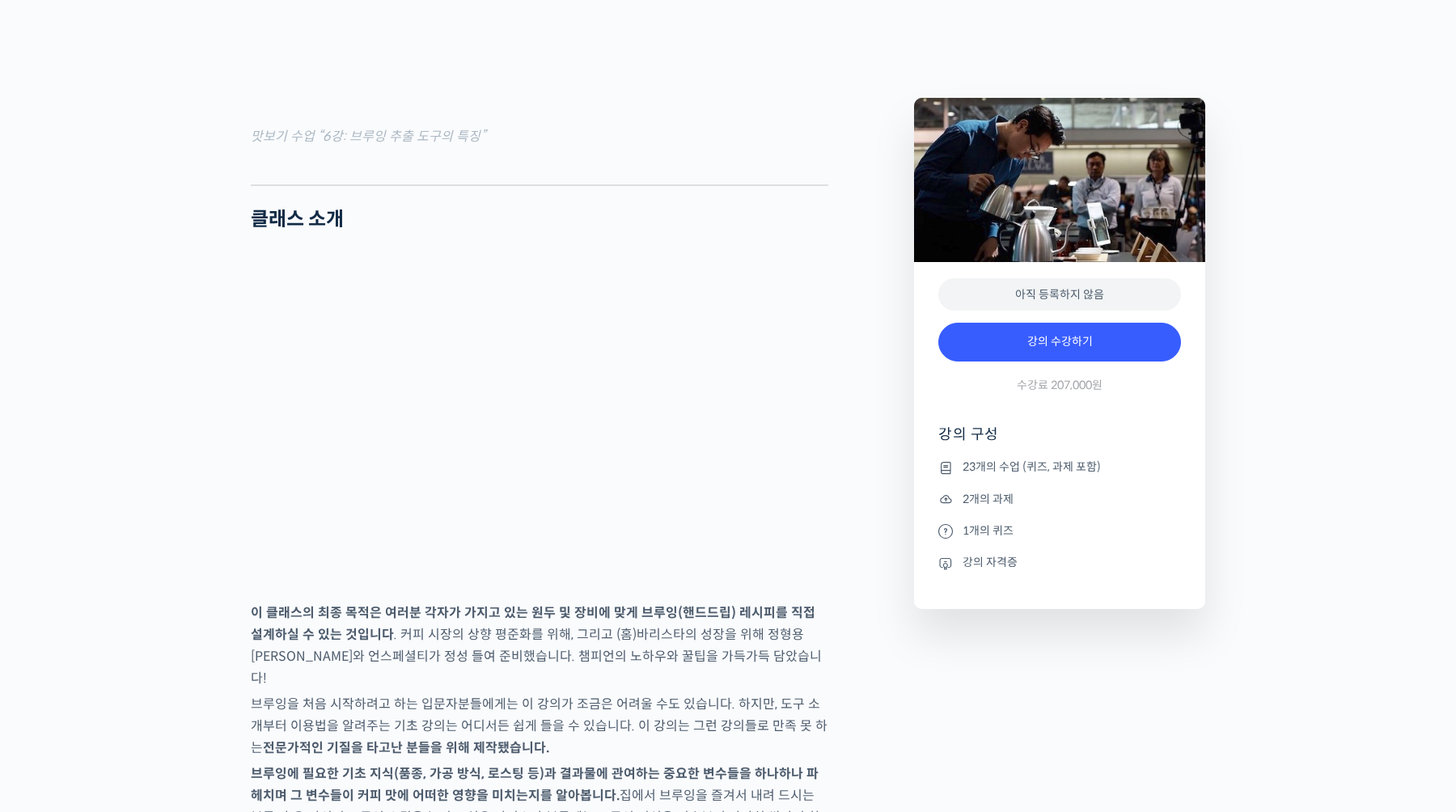
scroll to position [1963, 0]
